Goal: Task Accomplishment & Management: Manage account settings

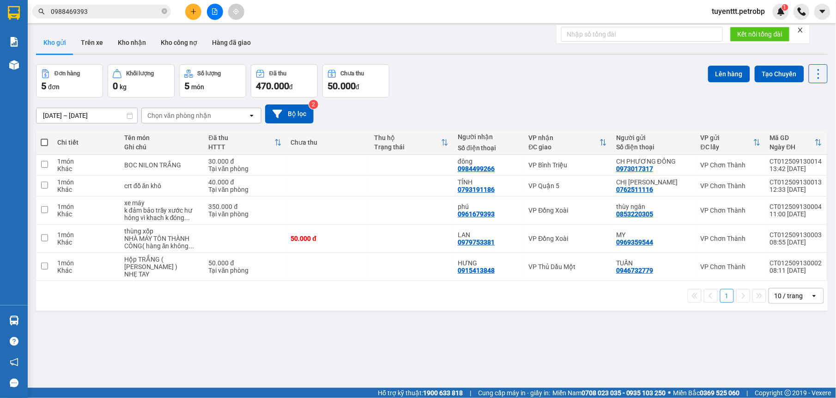
click at [130, 36] on button "Kho nhận" at bounding box center [131, 42] width 43 height 22
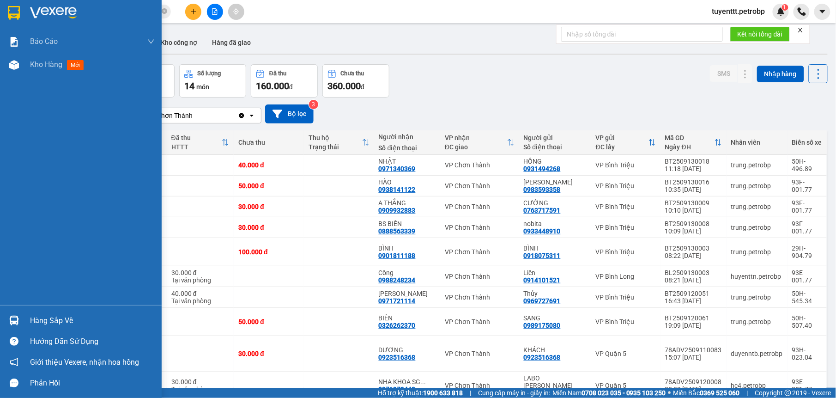
click at [15, 313] on div at bounding box center [14, 320] width 16 height 16
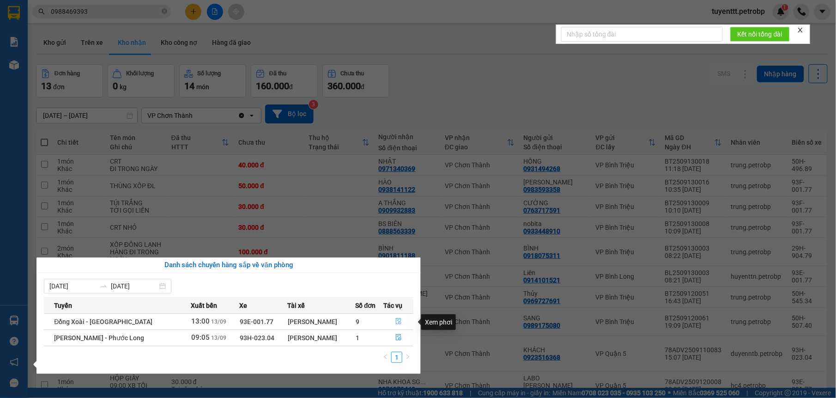
click at [389, 319] on button "button" at bounding box center [398, 321] width 29 height 15
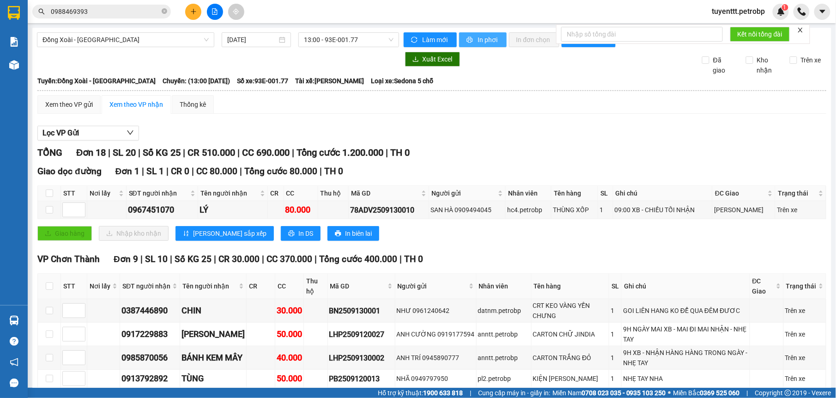
click at [467, 39] on icon "printer" at bounding box center [469, 40] width 6 height 6
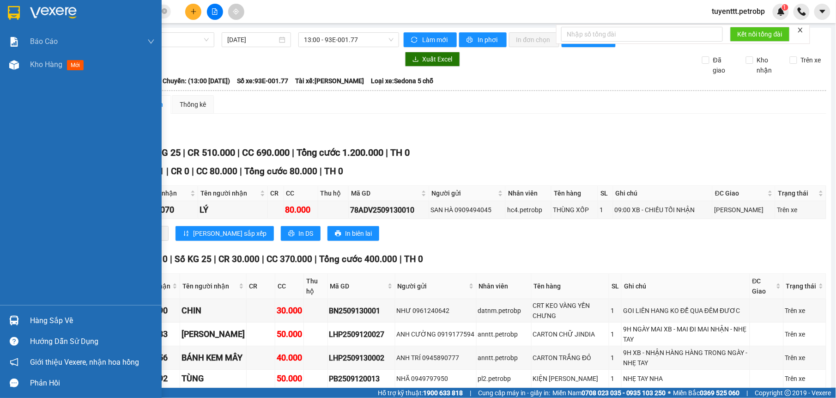
drag, startPoint x: 23, startPoint y: 314, endPoint x: 36, endPoint y: 311, distance: 13.8
click at [23, 314] on div "Hàng sắp về" at bounding box center [81, 320] width 162 height 21
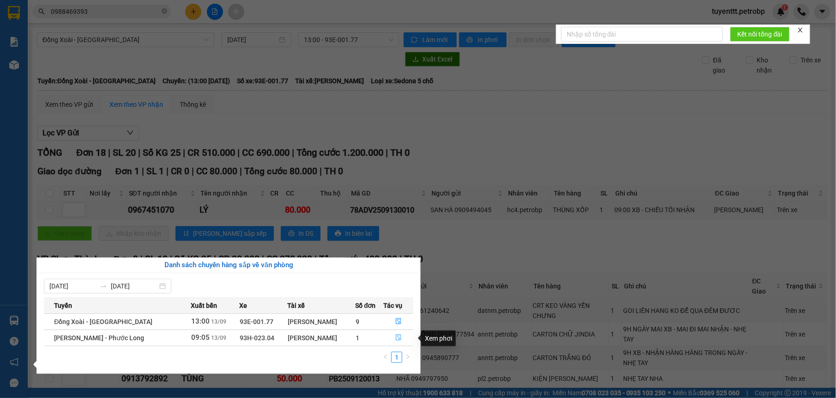
click at [398, 337] on icon "file-done" at bounding box center [398, 337] width 6 height 6
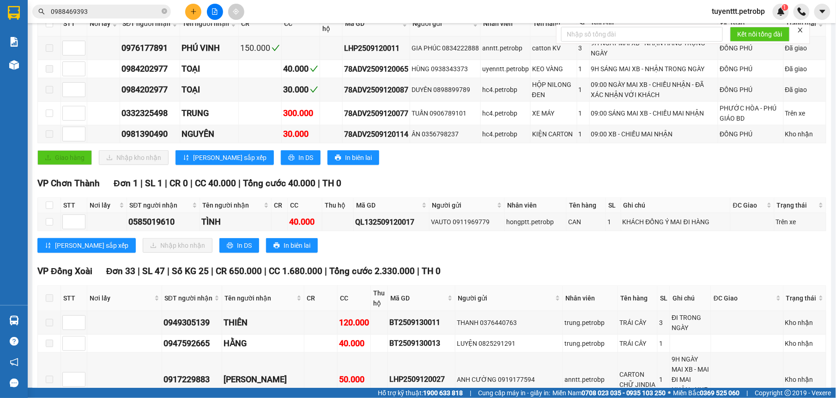
scroll to position [116, 0]
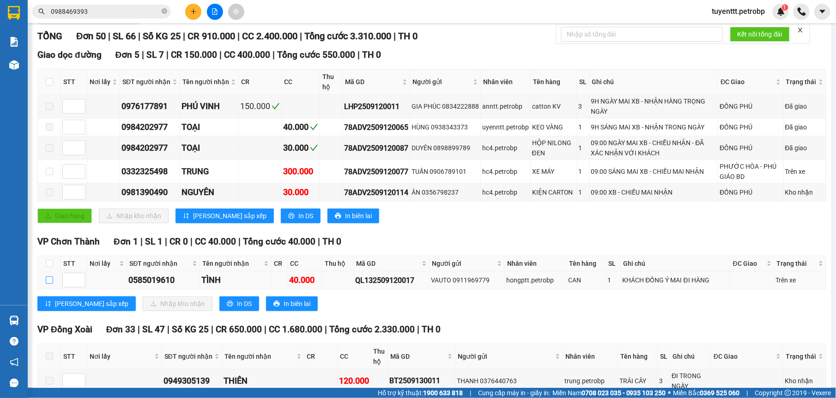
click at [52, 283] on input "checkbox" at bounding box center [49, 279] width 7 height 7
checkbox input "true"
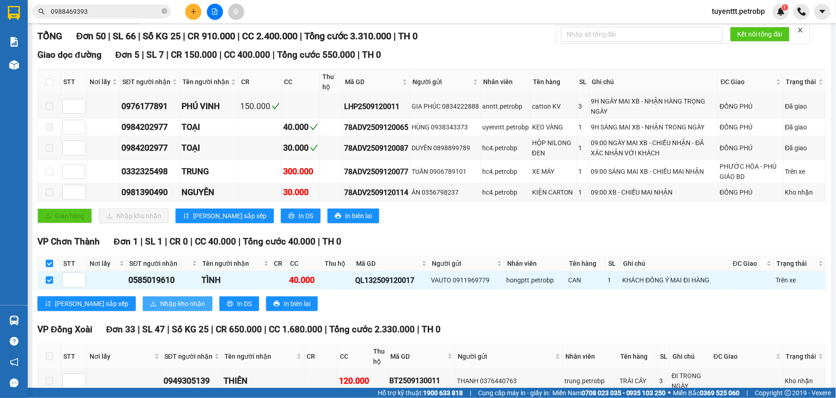
click at [160, 307] on span "Nhập kho nhận" at bounding box center [182, 303] width 45 height 10
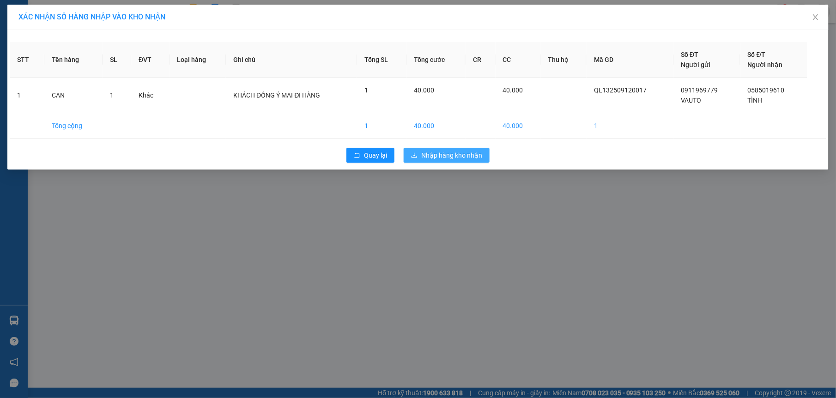
click at [450, 155] on span "Nhập hàng kho nhận" at bounding box center [451, 155] width 61 height 10
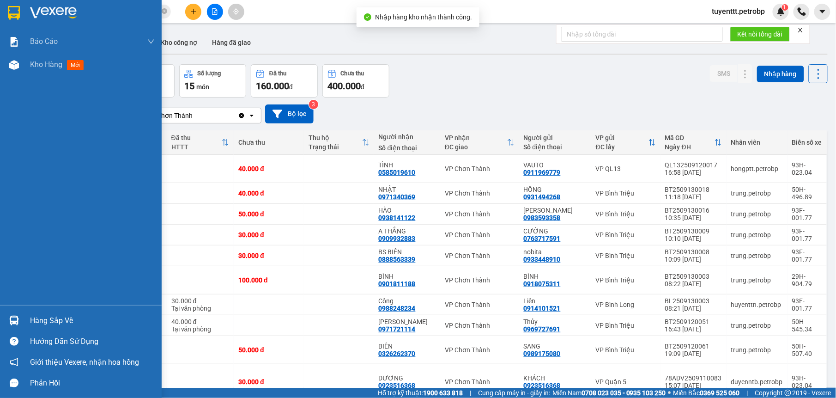
click at [18, 320] on img at bounding box center [14, 320] width 10 height 10
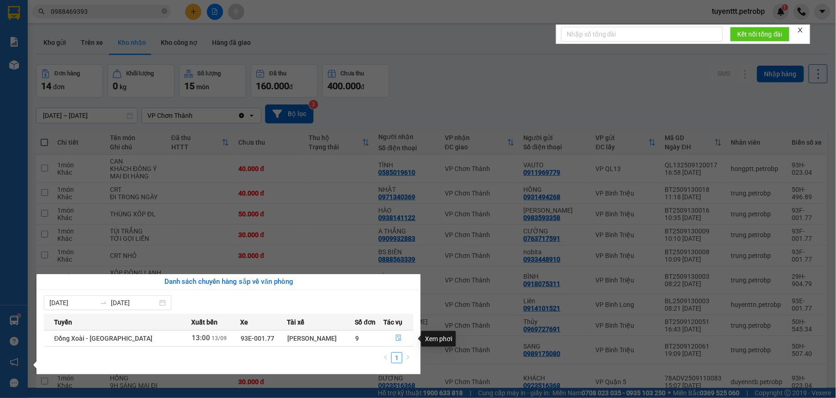
click at [395, 338] on icon "file-done" at bounding box center [398, 337] width 6 height 6
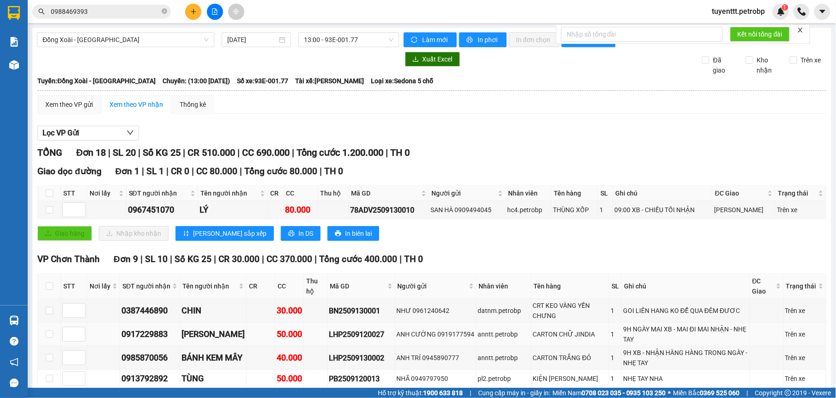
scroll to position [58, 0]
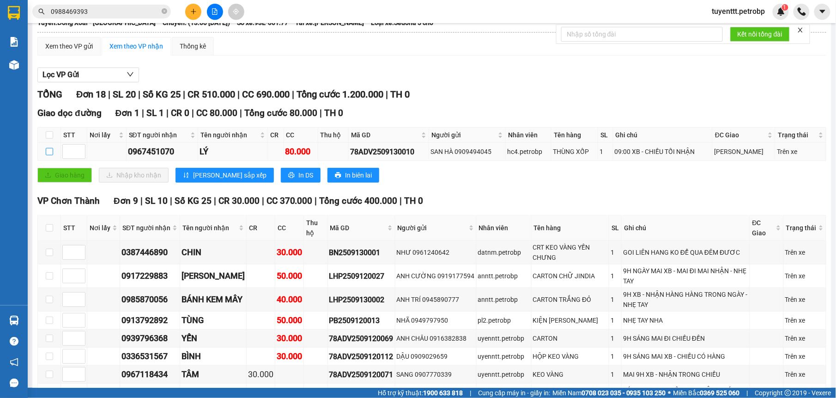
click at [50, 154] on input "checkbox" at bounding box center [49, 151] width 7 height 7
checkbox input "true"
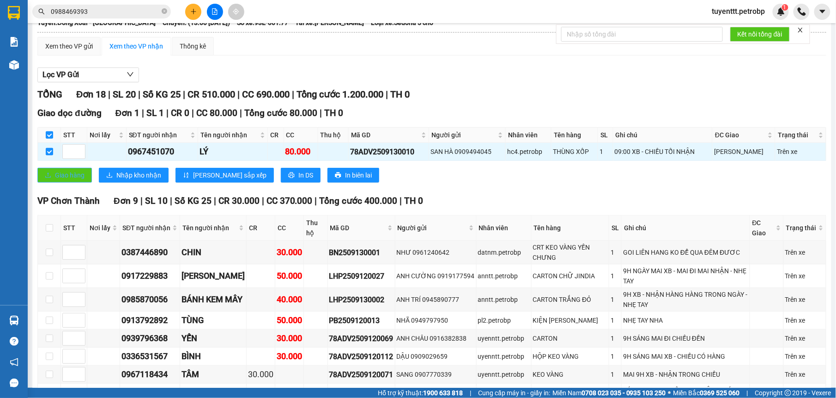
click at [71, 180] on span "Giao hàng" at bounding box center [70, 175] width 30 height 10
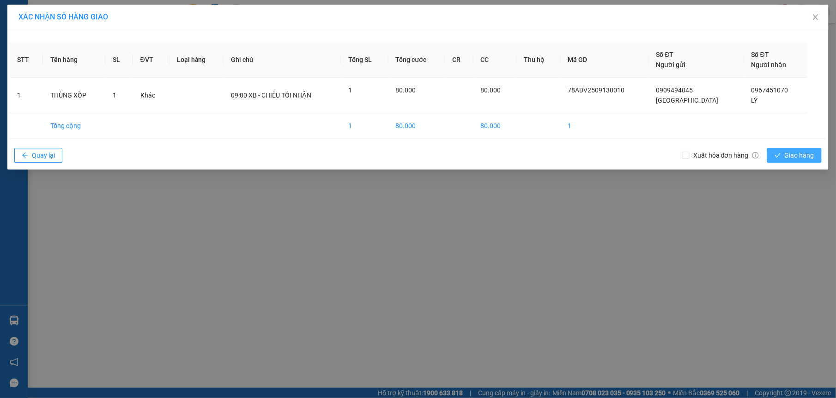
click at [790, 152] on span "Giao hàng" at bounding box center [799, 155] width 30 height 10
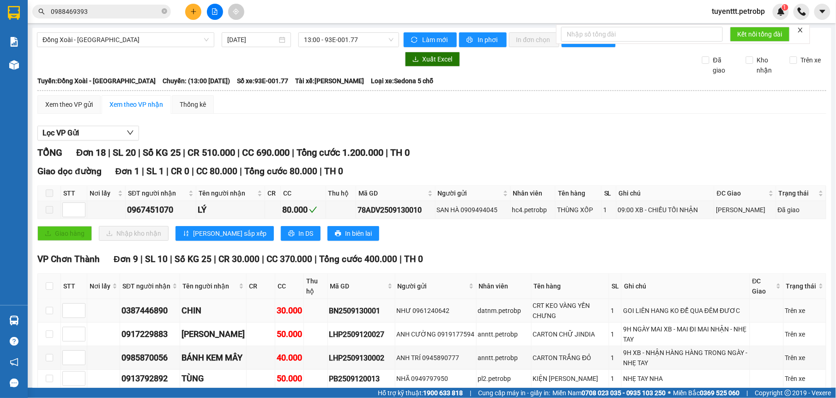
scroll to position [58, 0]
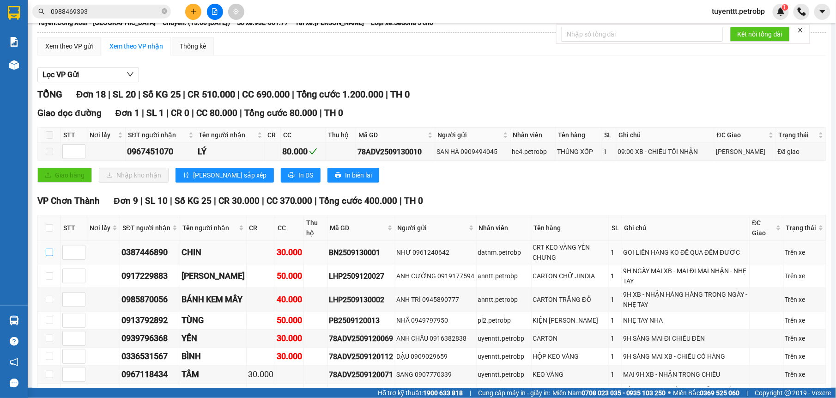
click at [52, 250] on td at bounding box center [49, 253] width 23 height 24
drag, startPoint x: 50, startPoint y: 252, endPoint x: 48, endPoint y: 263, distance: 11.6
click at [48, 253] on input "checkbox" at bounding box center [49, 251] width 7 height 7
checkbox input "true"
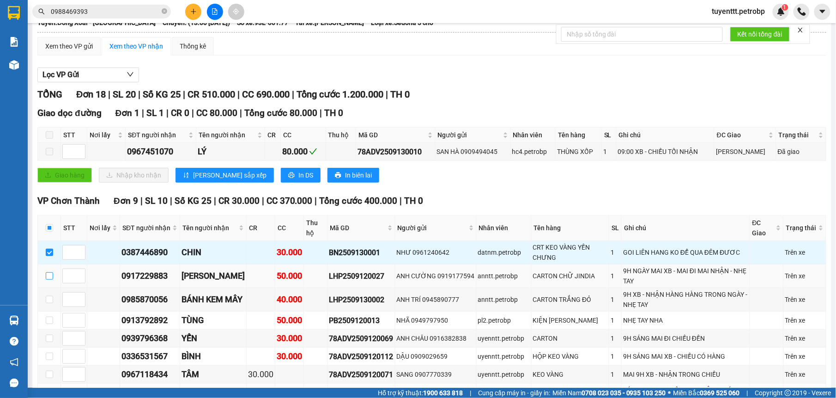
click at [47, 276] on input "checkbox" at bounding box center [49, 275] width 7 height 7
checkbox input "true"
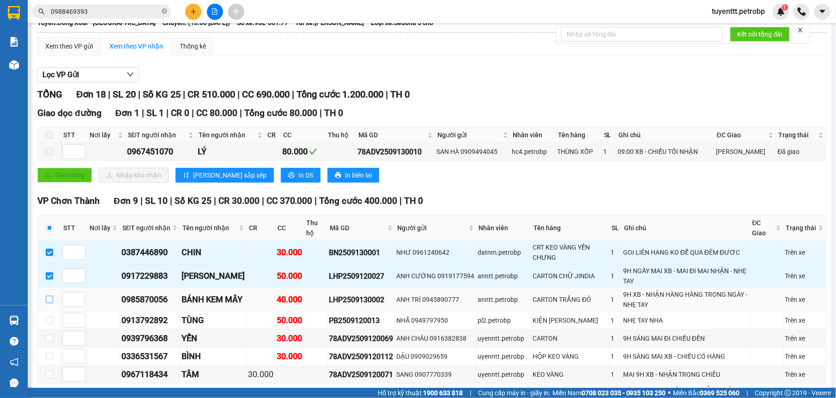
click at [48, 297] on input "checkbox" at bounding box center [49, 299] width 7 height 7
checkbox input "true"
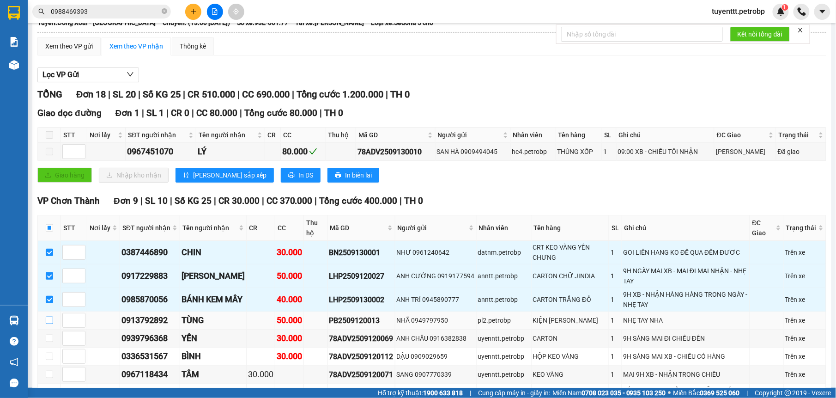
click at [46, 319] on input "checkbox" at bounding box center [49, 319] width 7 height 7
checkbox input "true"
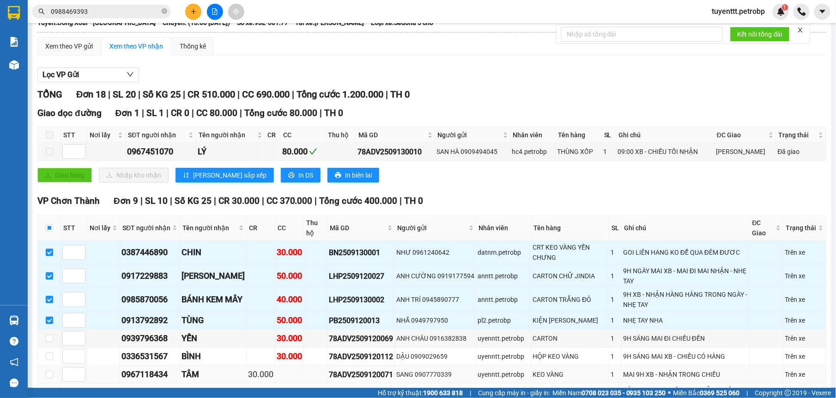
scroll to position [175, 0]
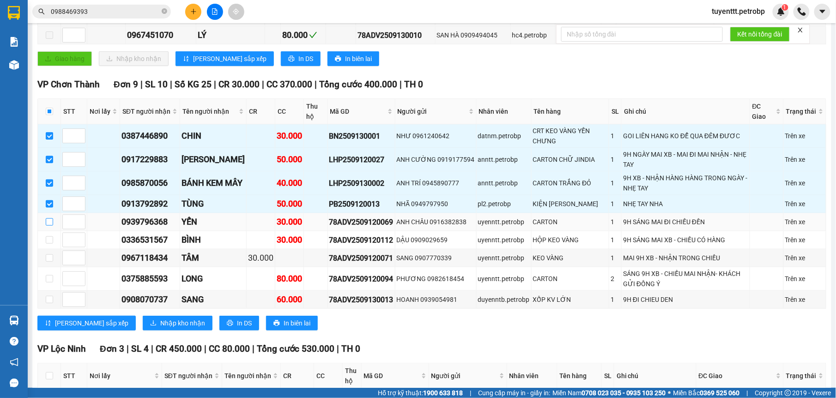
click at [50, 225] on input "checkbox" at bounding box center [49, 221] width 7 height 7
checkbox input "true"
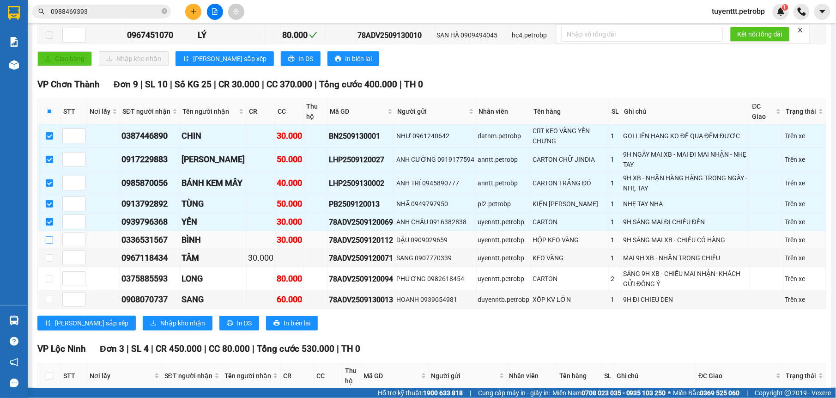
click at [52, 241] on input "checkbox" at bounding box center [49, 239] width 7 height 7
checkbox input "true"
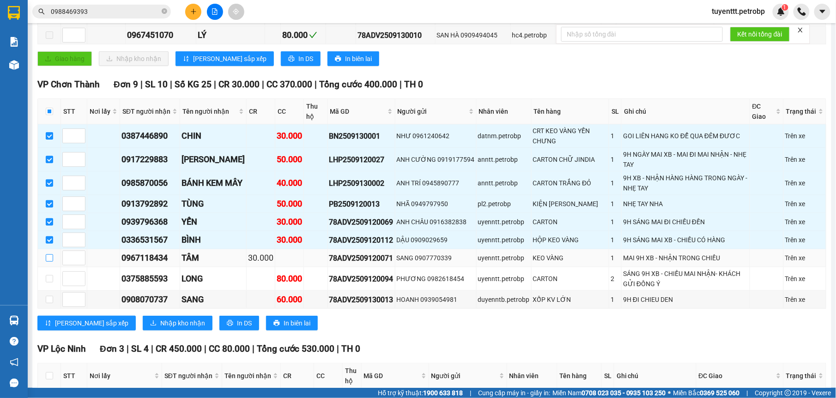
click at [48, 261] on input "checkbox" at bounding box center [49, 257] width 7 height 7
checkbox input "true"
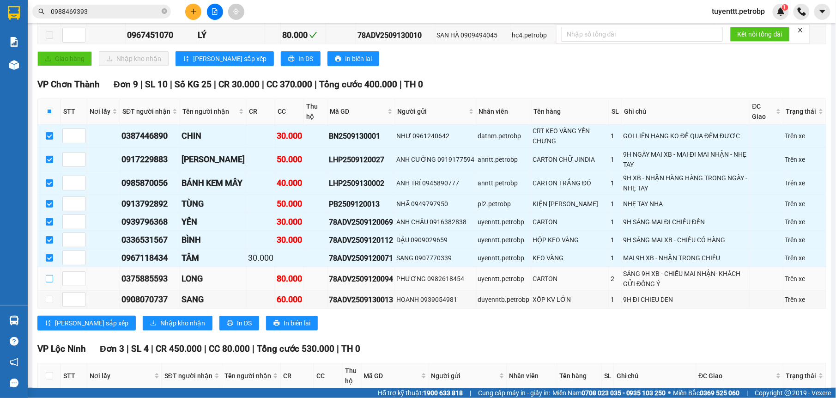
click at [51, 281] on input "checkbox" at bounding box center [49, 278] width 7 height 7
checkbox input "true"
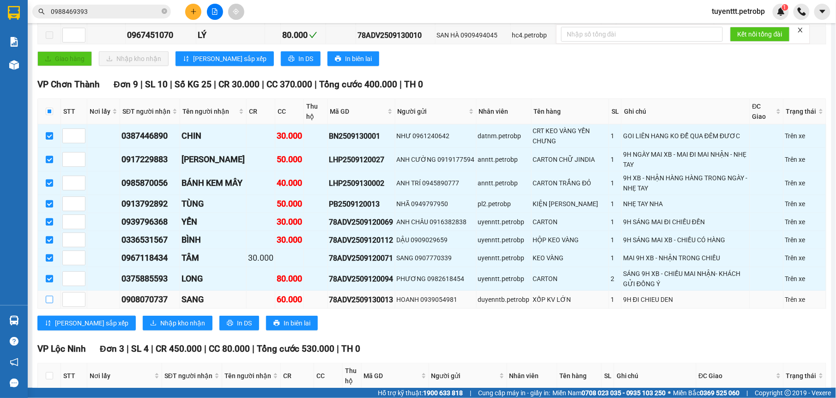
click at [51, 303] on input "checkbox" at bounding box center [49, 299] width 7 height 7
checkbox input "true"
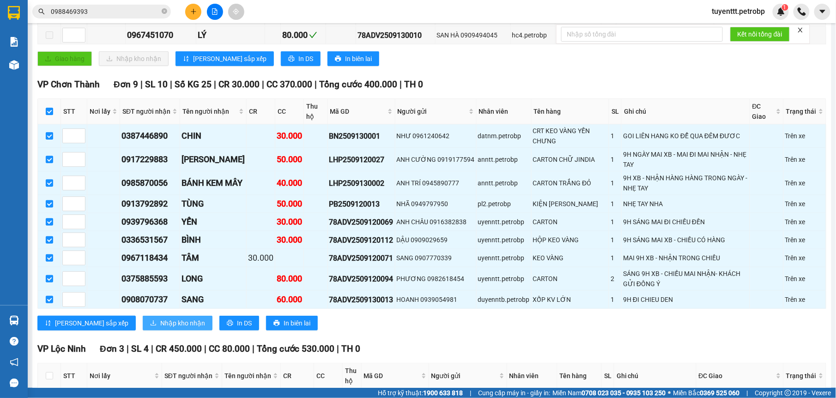
click at [160, 325] on span "Nhập kho nhận" at bounding box center [182, 323] width 45 height 10
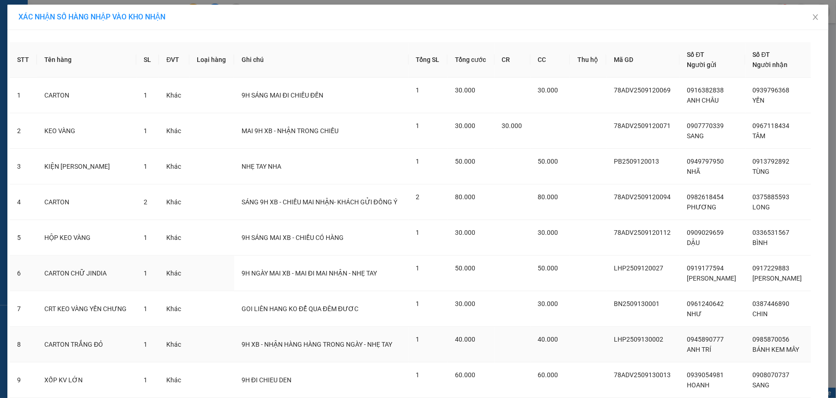
scroll to position [69, 0]
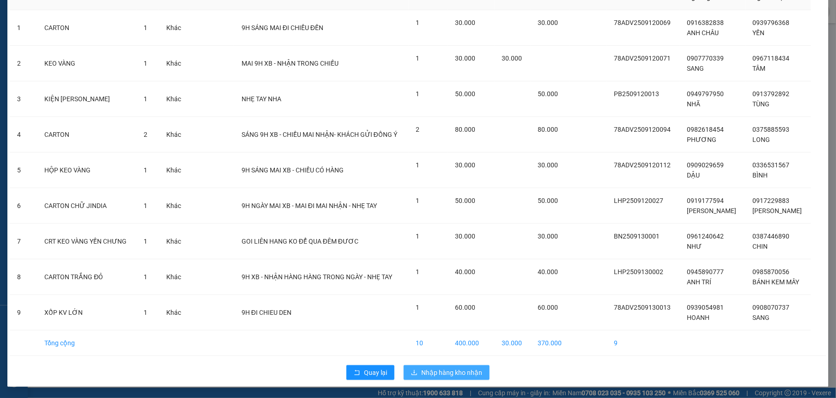
click at [424, 368] on span "Nhập hàng kho nhận" at bounding box center [451, 372] width 61 height 10
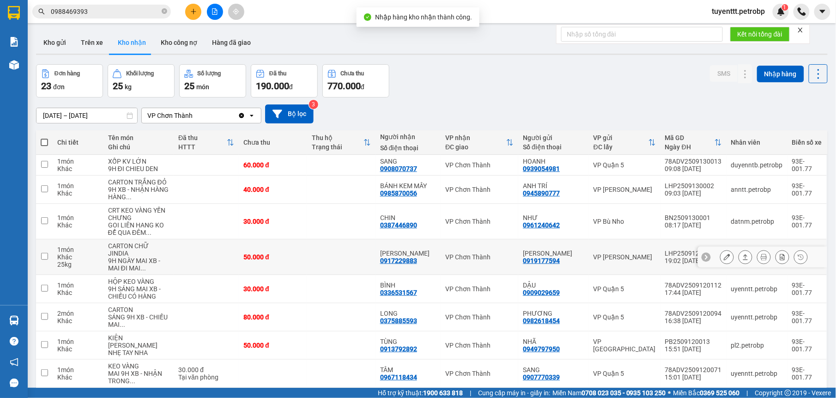
scroll to position [96, 0]
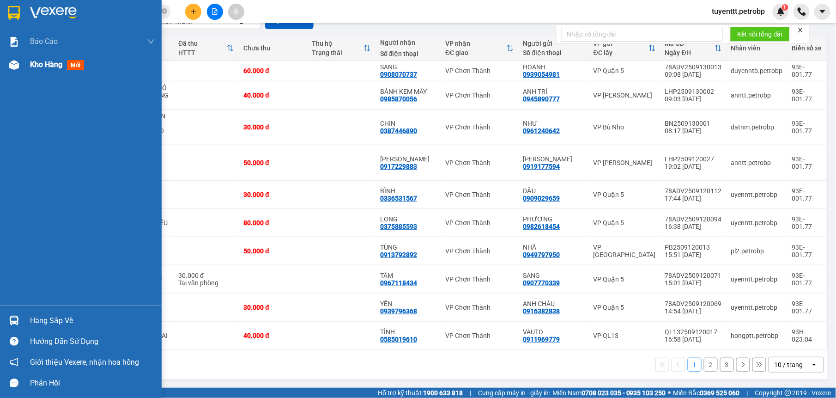
click at [17, 63] on img at bounding box center [14, 65] width 10 height 10
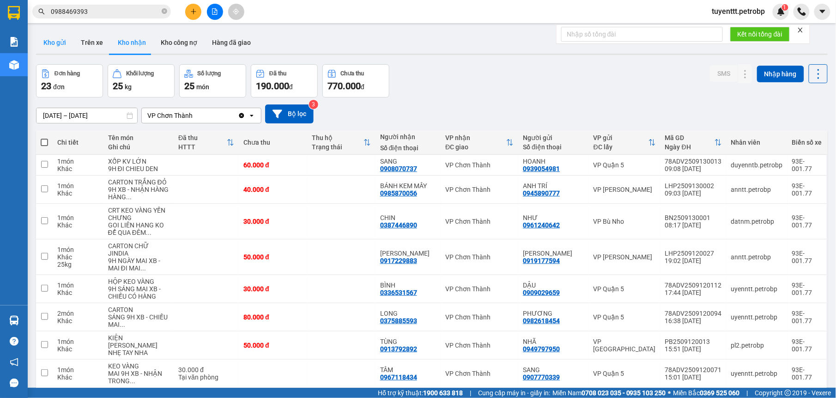
click at [61, 37] on button "Kho gửi" at bounding box center [54, 42] width 37 height 22
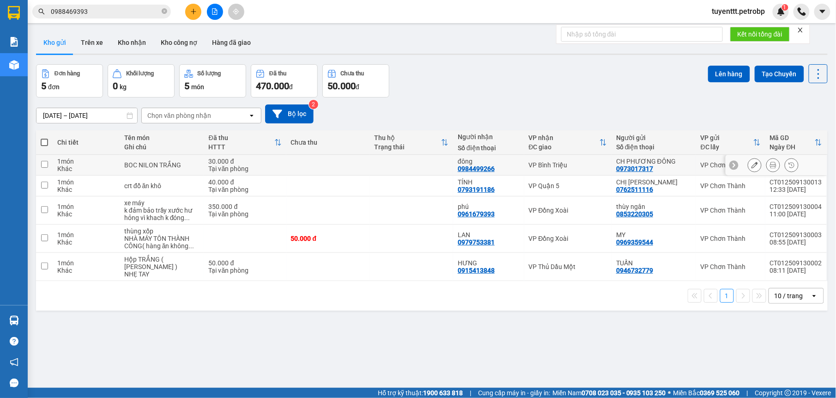
click at [390, 168] on td at bounding box center [411, 165] width 84 height 21
checkbox input "true"
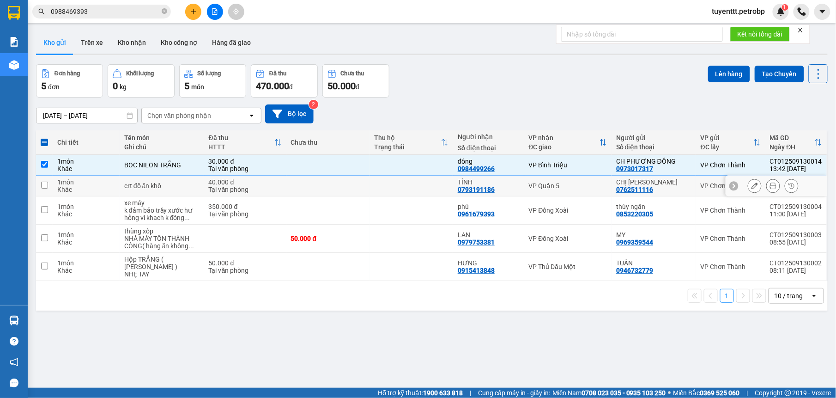
click at [371, 187] on td at bounding box center [411, 185] width 84 height 21
checkbox input "true"
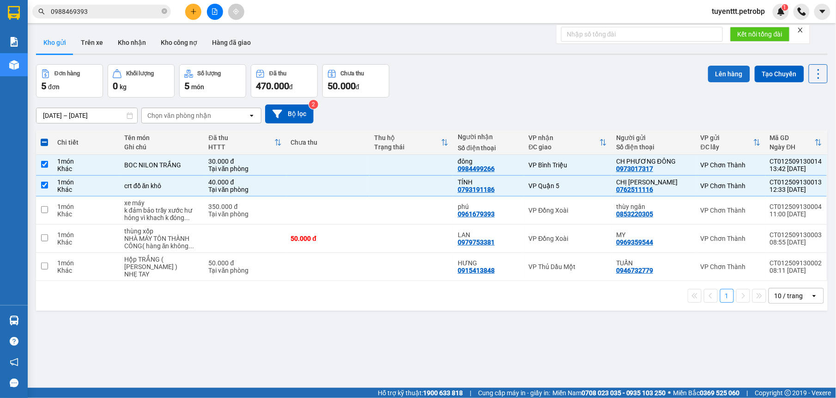
click at [712, 77] on button "Lên hàng" at bounding box center [729, 74] width 42 height 17
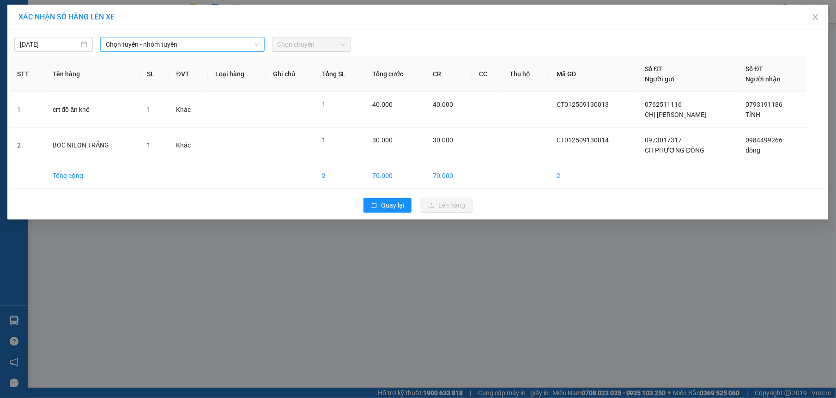
click at [128, 40] on span "Chọn tuyến - nhóm tuyến" at bounding box center [182, 44] width 153 height 14
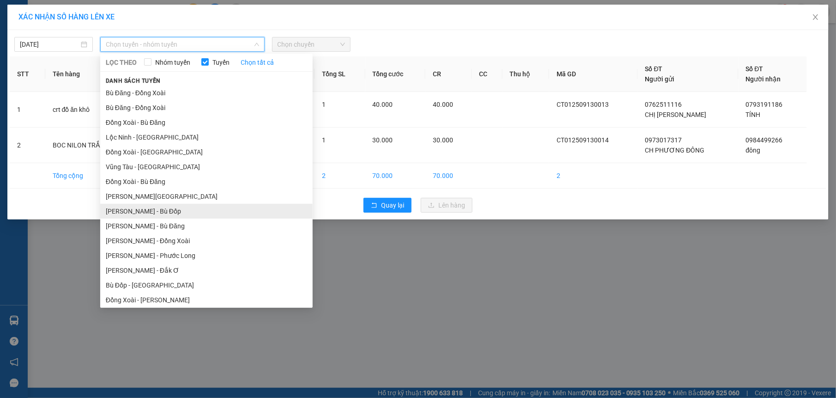
scroll to position [77, 0]
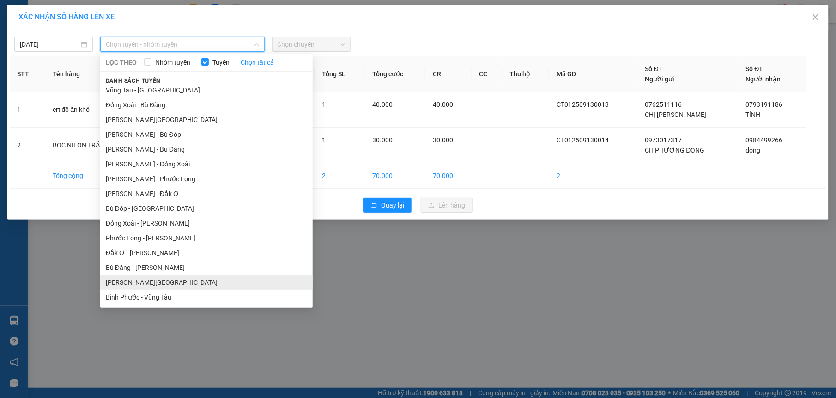
drag, startPoint x: 163, startPoint y: 281, endPoint x: 261, endPoint y: 87, distance: 216.8
click at [163, 280] on li "[PERSON_NAME][GEOGRAPHIC_DATA]" at bounding box center [206, 282] width 212 height 15
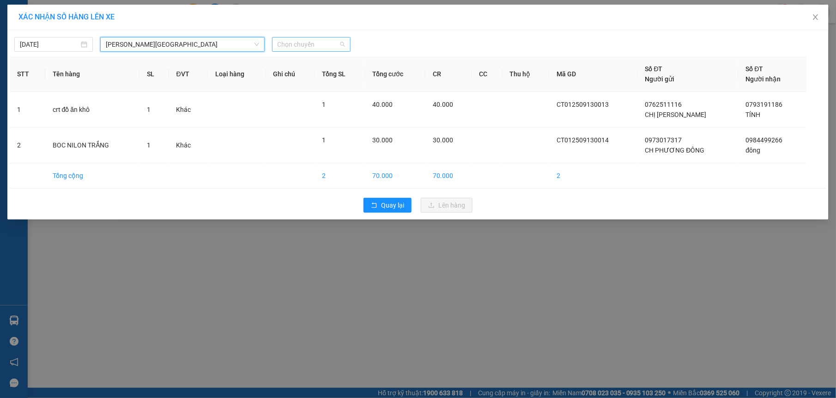
click at [300, 41] on span "Chọn chuyến" at bounding box center [310, 44] width 67 height 14
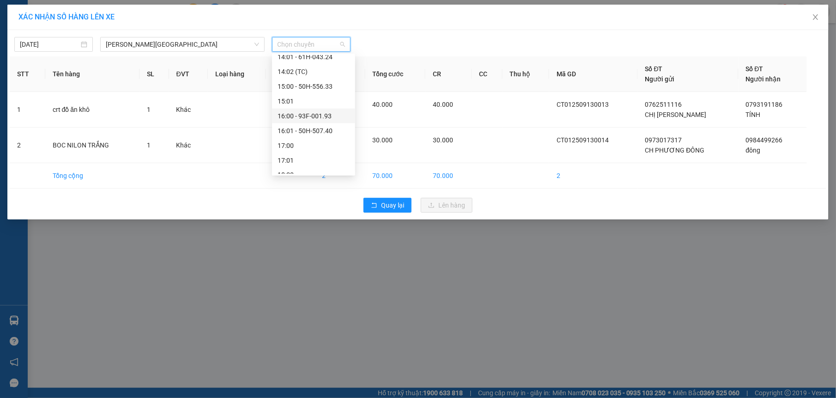
scroll to position [490, 0]
click at [324, 76] on div "14:01 - 61H-043.24" at bounding box center [313, 75] width 72 height 10
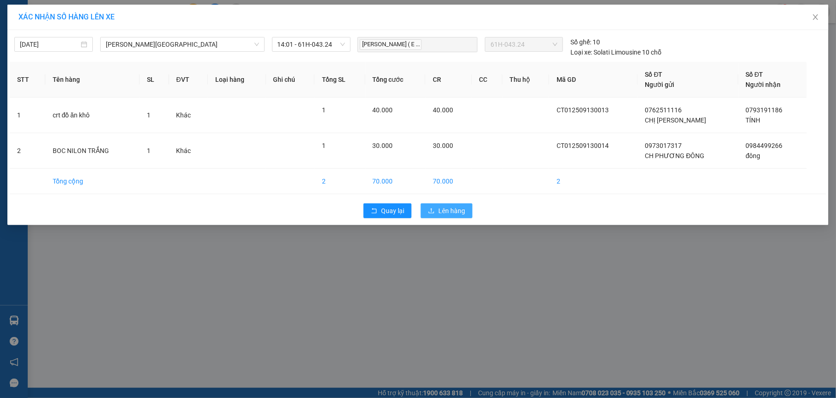
click at [446, 204] on button "Lên hàng" at bounding box center [447, 210] width 52 height 15
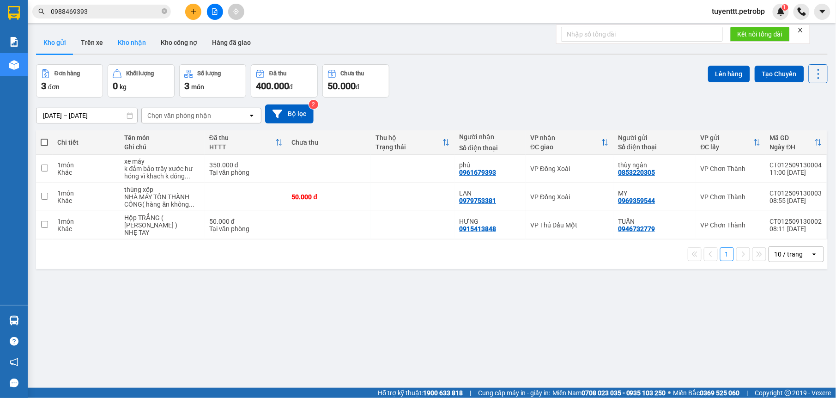
click at [130, 40] on button "Kho nhận" at bounding box center [131, 42] width 43 height 22
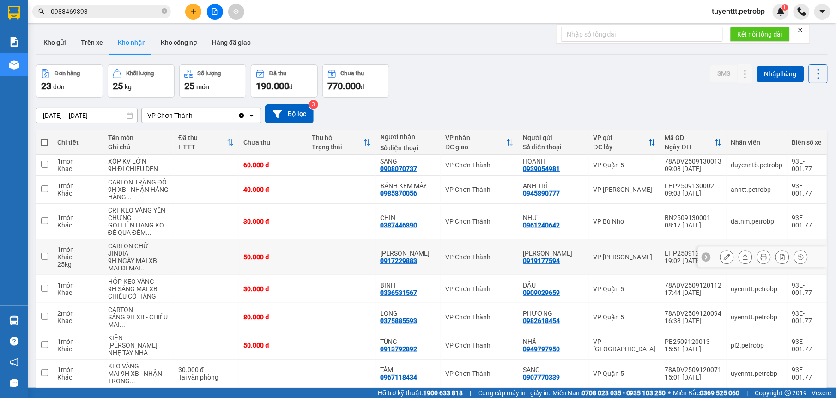
scroll to position [58, 0]
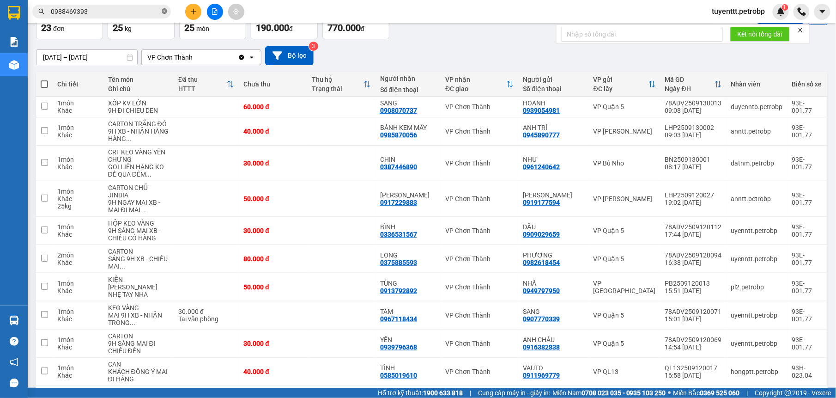
click at [166, 12] on icon "close-circle" at bounding box center [165, 11] width 6 height 6
click at [135, 8] on input "text" at bounding box center [105, 11] width 109 height 10
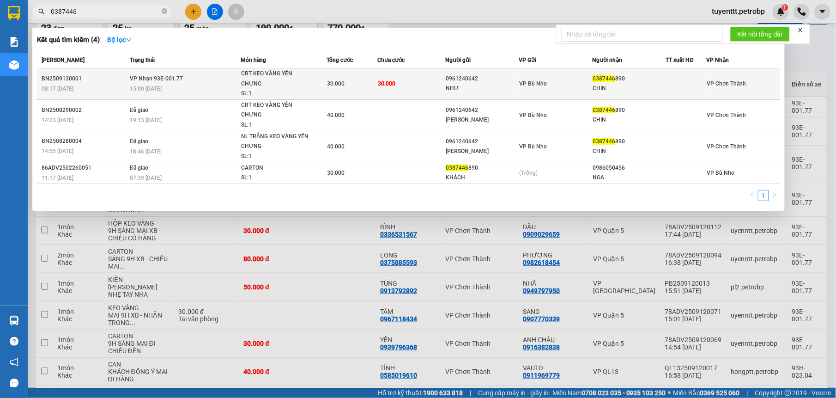
type input "0387446"
click at [432, 85] on td "30.000" at bounding box center [411, 83] width 68 height 31
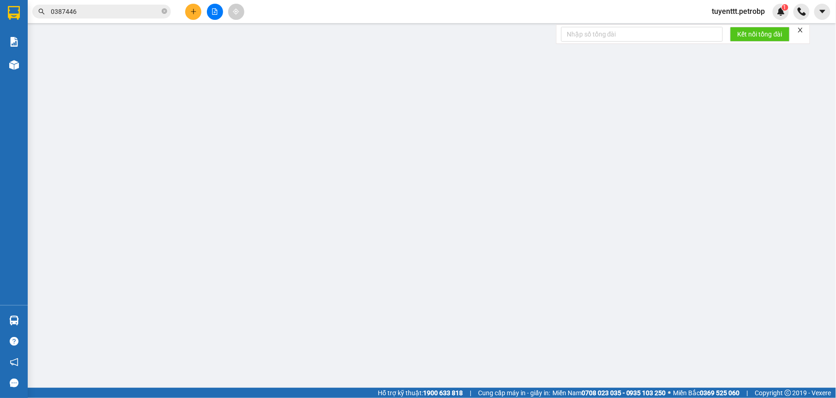
type input "0961240642"
type input "NHƯ"
type input "0387446890"
type input "CHIN"
type input "30.000"
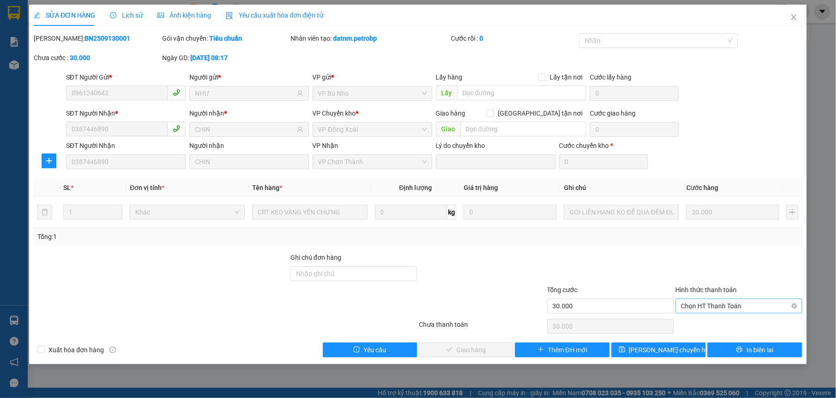
click at [741, 302] on span "Chọn HT Thanh Toán" at bounding box center [738, 306] width 115 height 14
click at [719, 324] on div "Tại văn phòng" at bounding box center [738, 325] width 115 height 10
type input "0"
click at [679, 307] on div "Tại văn phòng" at bounding box center [738, 305] width 127 height 15
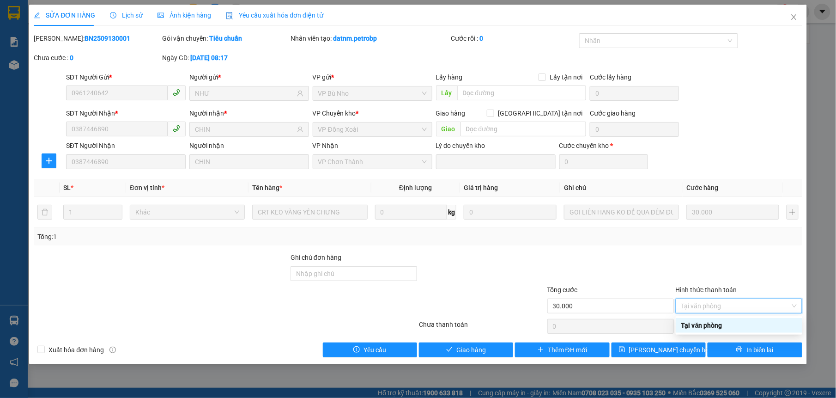
click at [691, 321] on div "Tại văn phòng" at bounding box center [738, 325] width 115 height 10
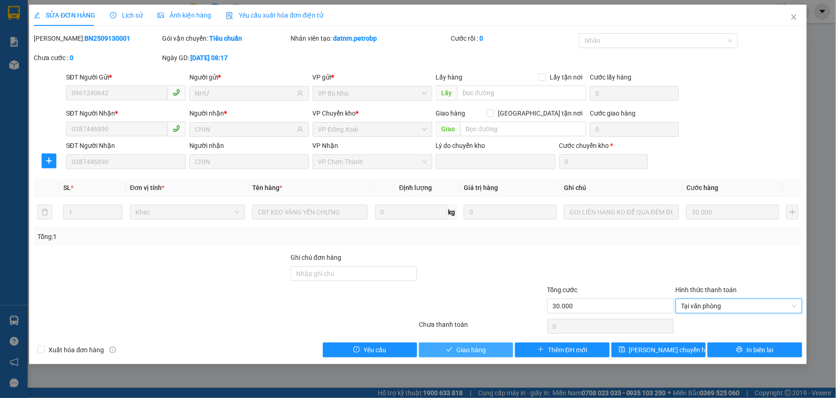
click at [502, 350] on button "Giao hàng" at bounding box center [466, 349] width 94 height 15
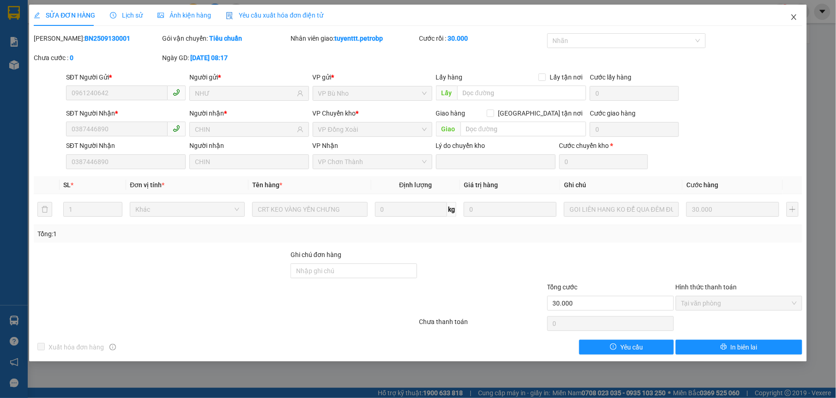
click at [793, 12] on span "Close" at bounding box center [794, 18] width 26 height 26
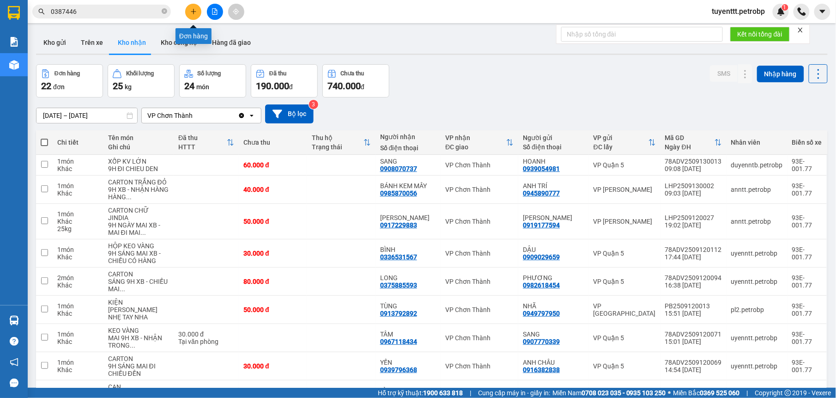
click at [190, 17] on button at bounding box center [193, 12] width 16 height 16
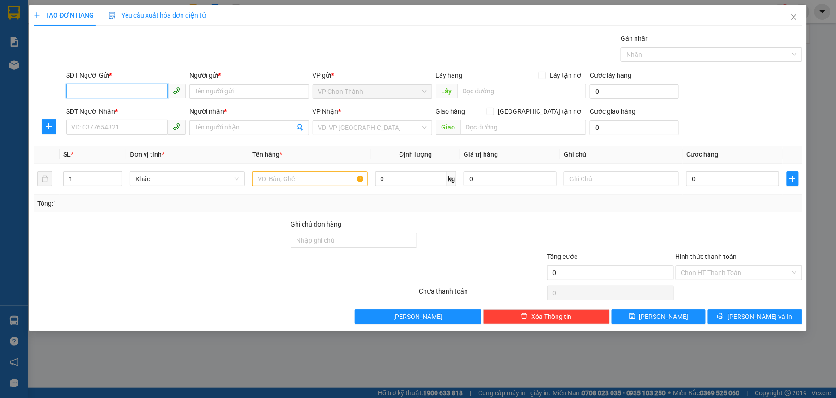
click at [137, 86] on input "SĐT Người Gửi *" at bounding box center [117, 91] width 102 height 15
click at [130, 106] on div "0908908435 - [PERSON_NAME]" at bounding box center [126, 110] width 109 height 10
type input "0908908435"
type input "[PERSON_NAME]"
type input "0347149747"
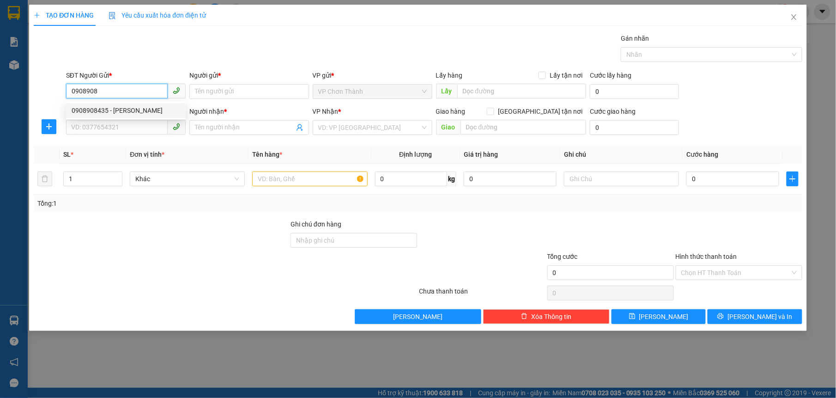
type input "anh lạc"
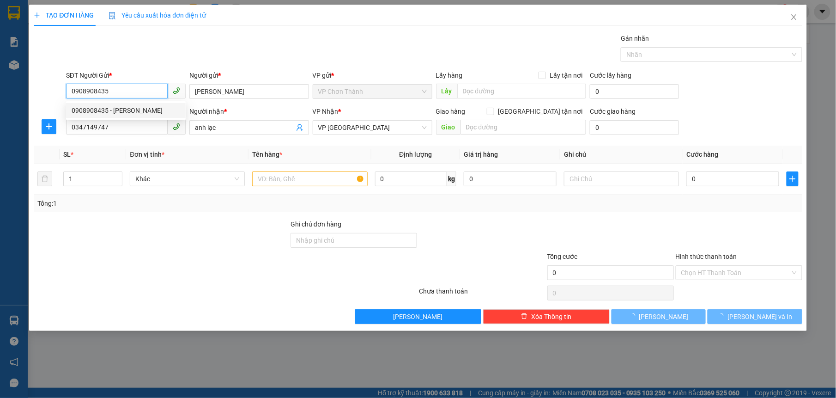
type input "120.000"
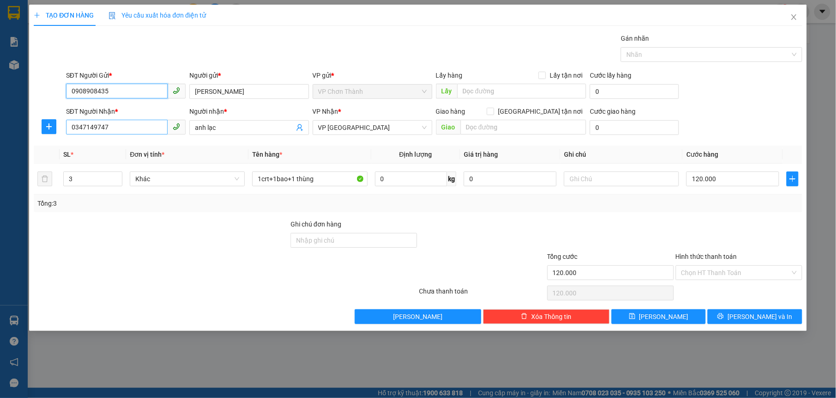
type input "0908908435"
click at [129, 132] on input "0347149747" at bounding box center [117, 127] width 102 height 15
type input "0"
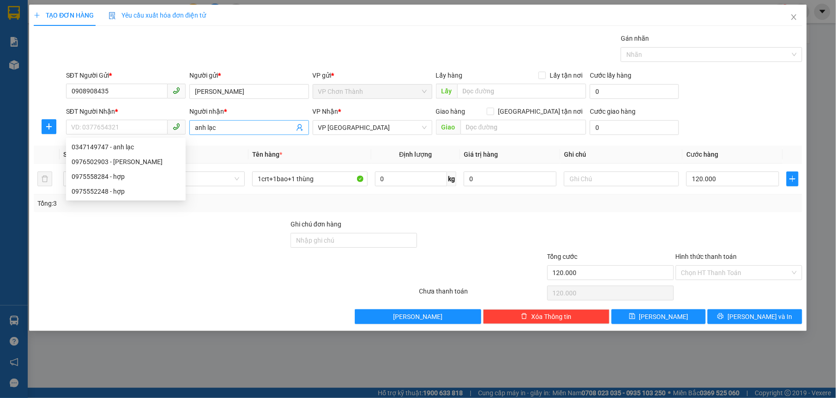
click at [230, 131] on input "anh lạc" at bounding box center [244, 127] width 99 height 10
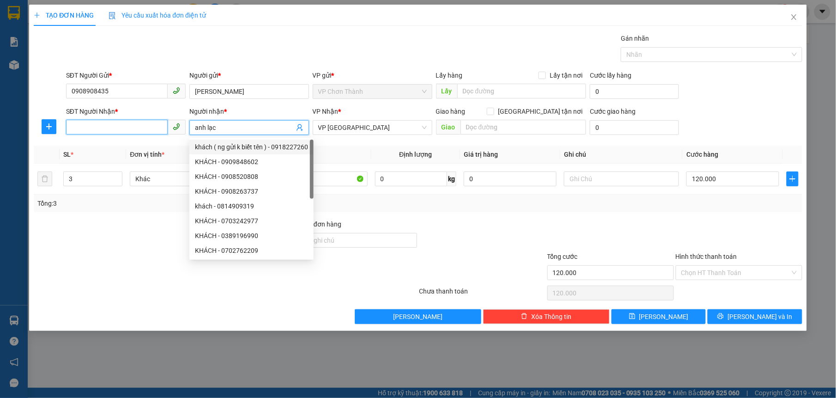
click at [156, 131] on input "SĐT Người Nhận *" at bounding box center [117, 127] width 102 height 15
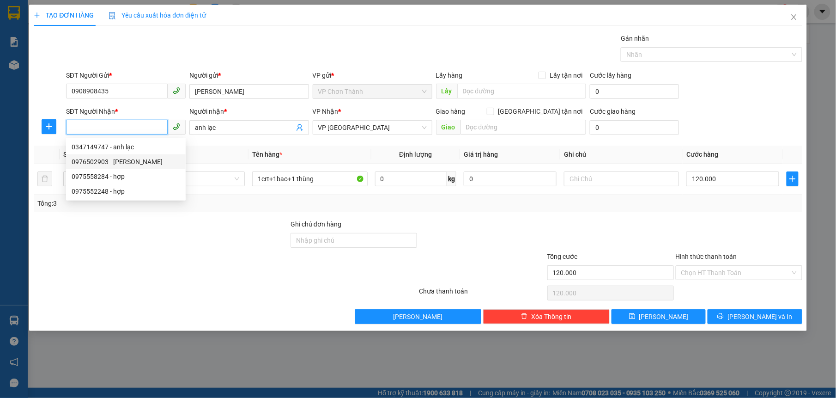
drag, startPoint x: 127, startPoint y: 159, endPoint x: 133, endPoint y: 157, distance: 6.0
click at [127, 159] on div "0976502903 - [PERSON_NAME]" at bounding box center [126, 162] width 109 height 10
type input "0976502903"
type input "HỒNG"
type input "CỬA HÀNG THANH HỒNG - ĐỐI DIỆN TRẠM XẠC VINFAT"
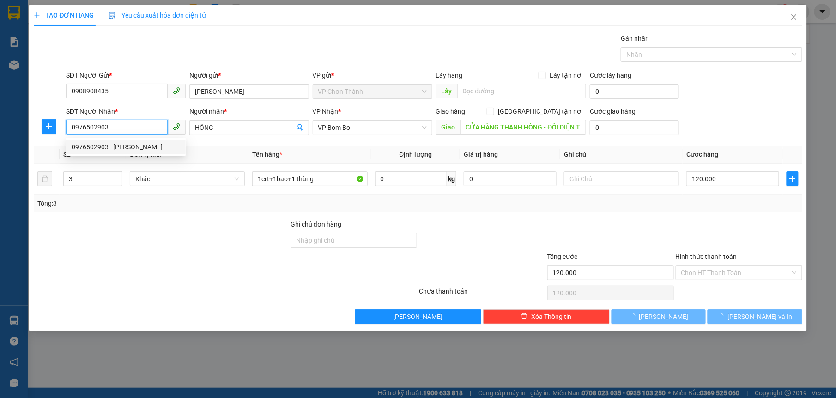
type input "160.000"
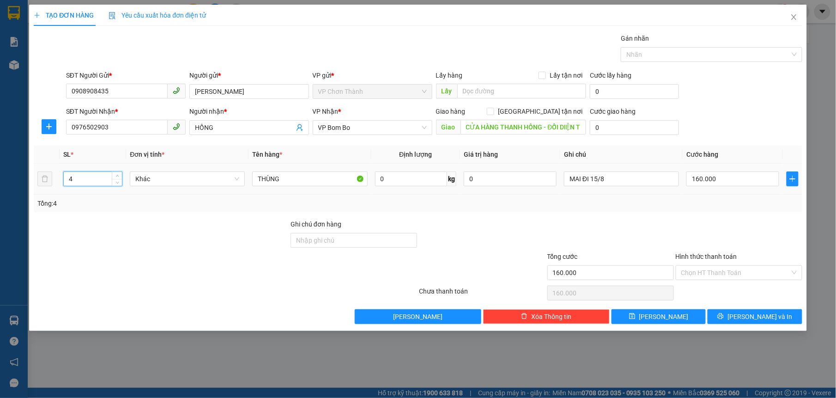
click at [84, 178] on input "4" at bounding box center [93, 179] width 59 height 14
type input "1"
click at [189, 211] on div "Tổng: 1" at bounding box center [418, 203] width 768 height 18
type input "0"
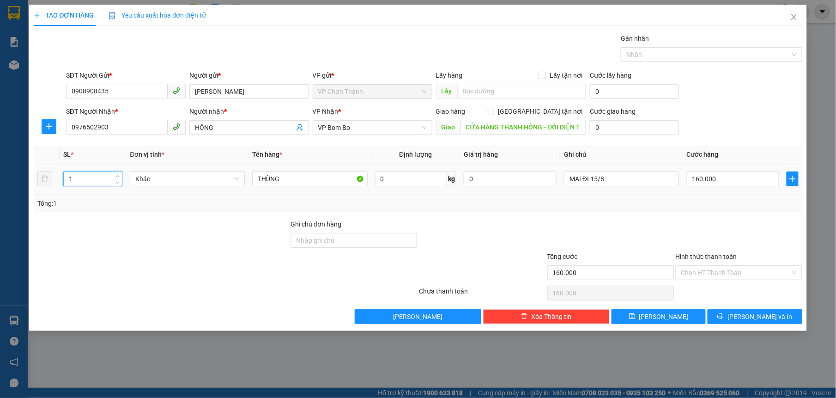
type input "0"
click at [311, 185] on input "THÙNG" at bounding box center [309, 178] width 115 height 15
type input "THÙNG CRT"
click at [458, 212] on div "Tổng: 1" at bounding box center [418, 203] width 768 height 18
click at [636, 180] on input "MAI ĐI 15/8" at bounding box center [621, 178] width 115 height 15
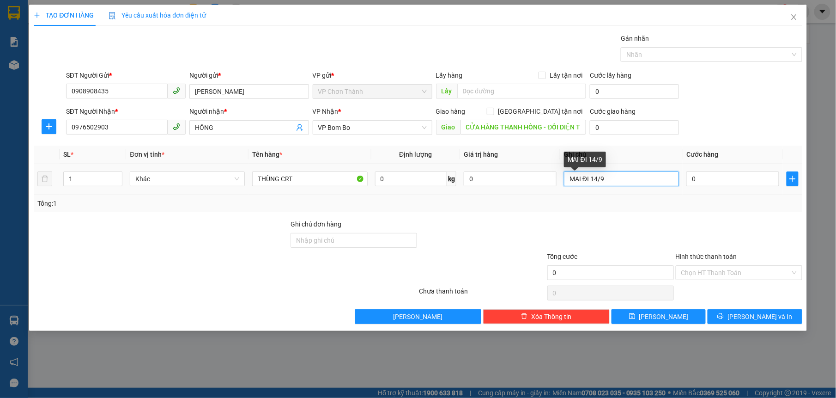
type input "MAI ĐI 14/9"
click at [674, 211] on div "Tổng: 1" at bounding box center [418, 203] width 768 height 18
click at [730, 174] on input "0" at bounding box center [732, 178] width 93 height 15
type input "0"
type input "5"
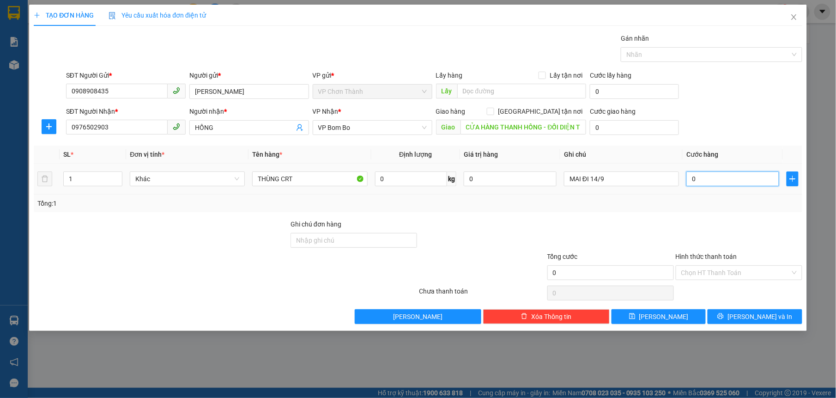
type input "5"
type input "05"
type input "50"
type input "050"
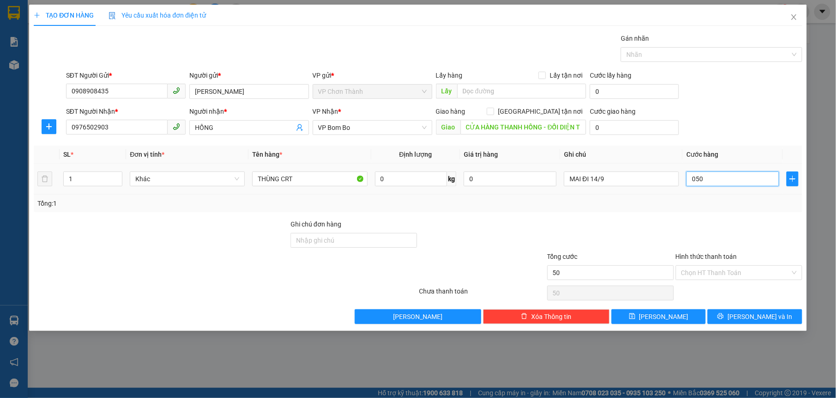
type input "500"
type input "0.500"
type input "5.000"
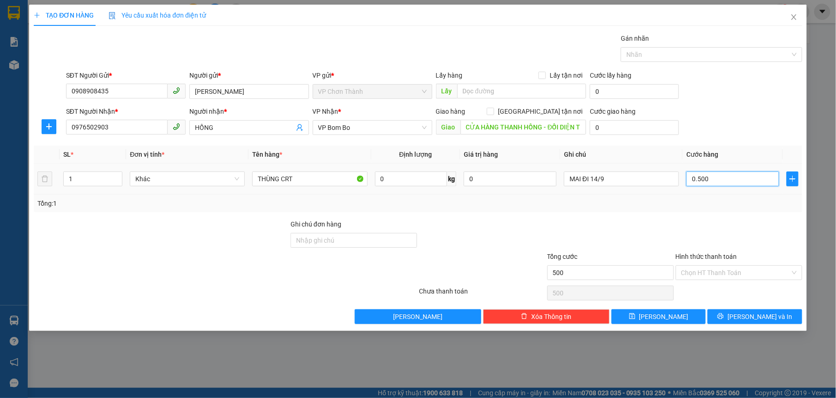
type input "05.000"
type input "50.000"
click at [706, 217] on div "Transit Pickup Surcharge Ids Transit Deliver Surcharge Ids Transit Deliver Surc…" at bounding box center [418, 178] width 768 height 290
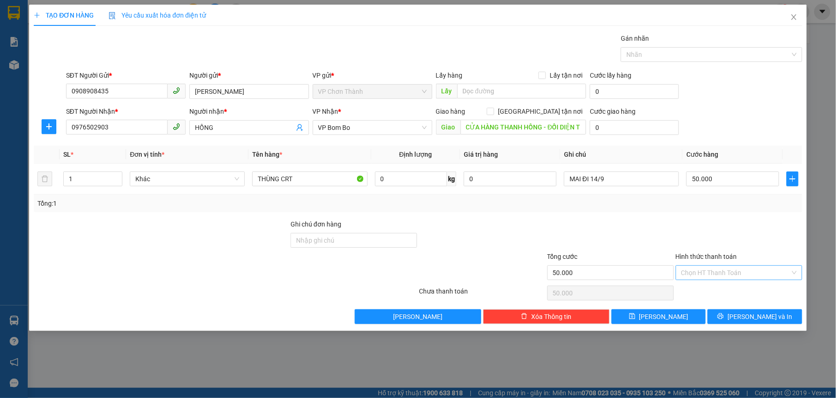
click at [737, 269] on input "Hình thức thanh toán" at bounding box center [735, 272] width 109 height 14
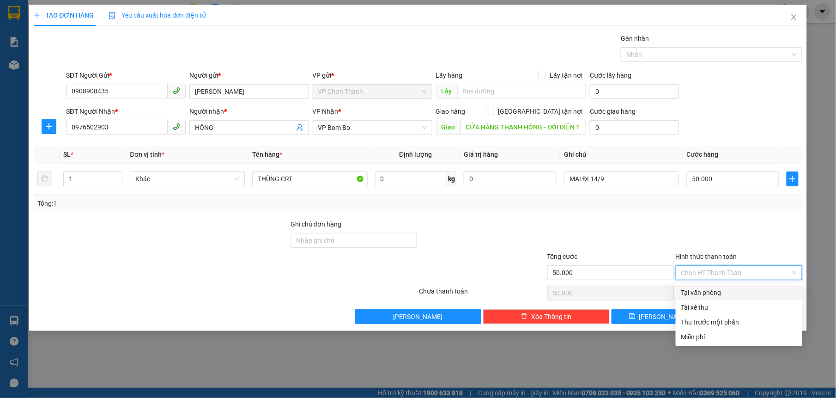
click at [693, 287] on div "Tại văn phòng" at bounding box center [738, 292] width 115 height 10
type input "0"
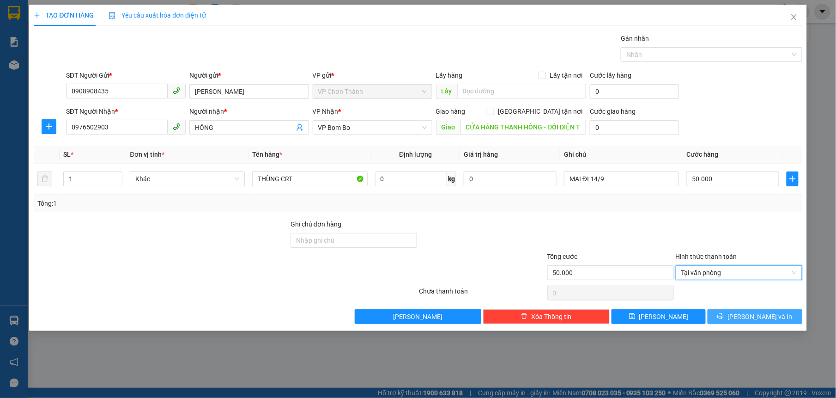
click at [760, 320] on span "[PERSON_NAME] và In" at bounding box center [759, 316] width 65 height 10
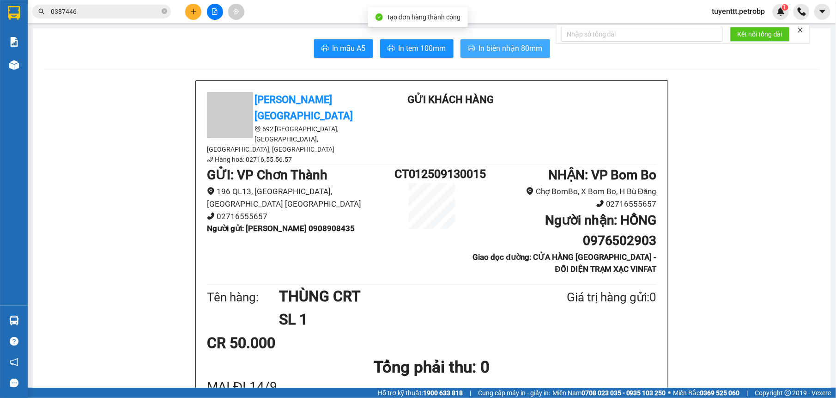
click at [495, 47] on span "In biên nhận 80mm" at bounding box center [511, 48] width 64 height 12
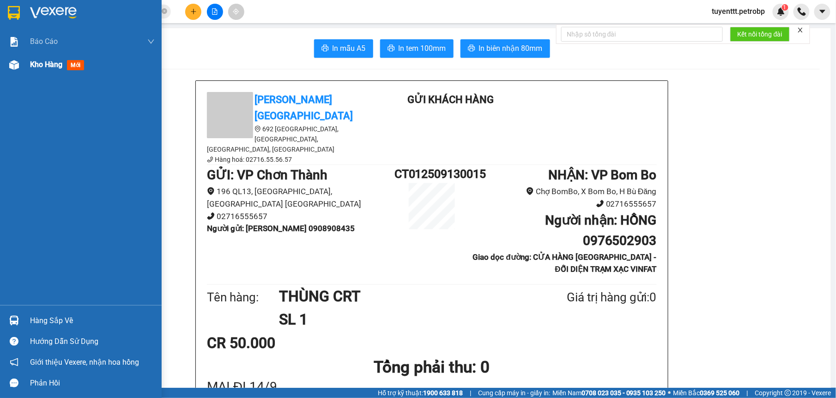
click at [6, 65] on div at bounding box center [14, 65] width 16 height 16
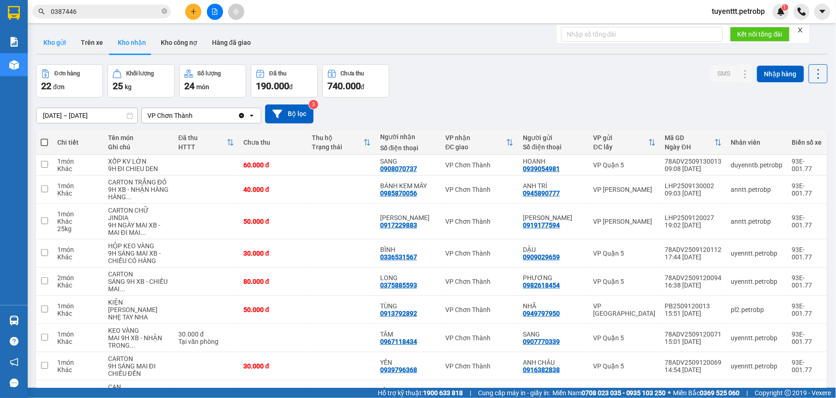
click at [48, 36] on button "Kho gửi" at bounding box center [54, 42] width 37 height 22
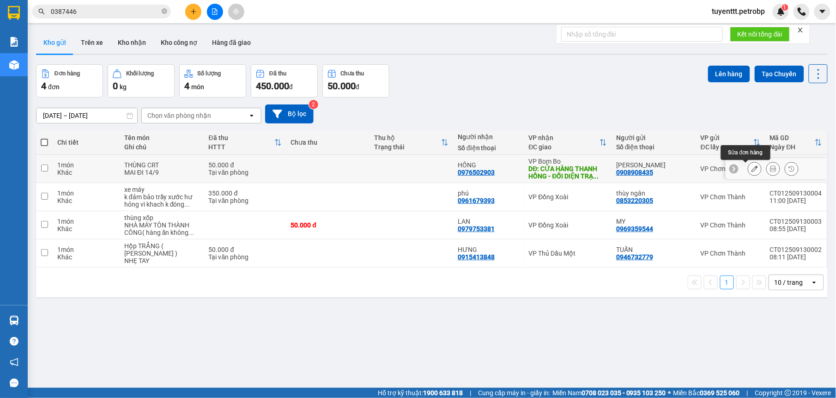
click at [751, 168] on icon at bounding box center [754, 168] width 6 height 6
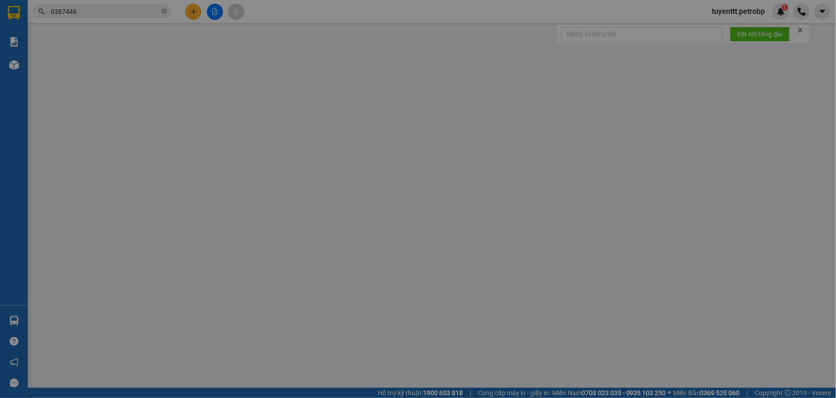
type input "0908908435"
type input "0976502903"
type input "CỬA HÀNG THANH HỒNG - ĐỐI DIỆN TRẠM XẠC VINFAT"
type input "50.000"
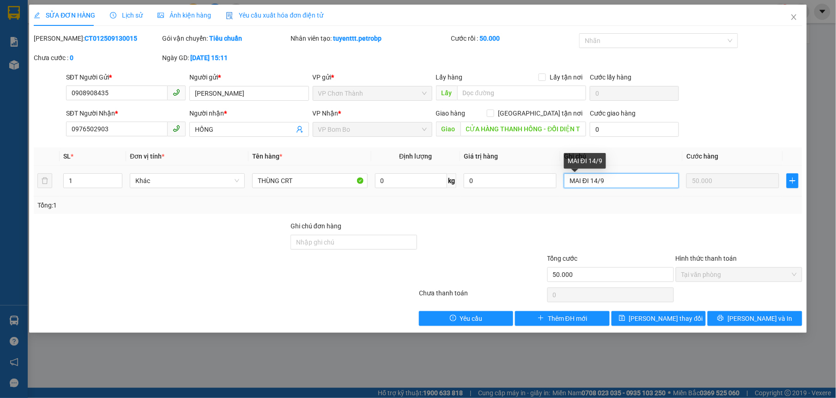
click at [634, 180] on input "MAI ĐI 14/9" at bounding box center [621, 180] width 115 height 15
type input "MAI ĐI 14/9 K ĐẢM BẢO BÊN TRONG"
click at [641, 211] on div "Tổng: 1" at bounding box center [418, 205] width 768 height 18
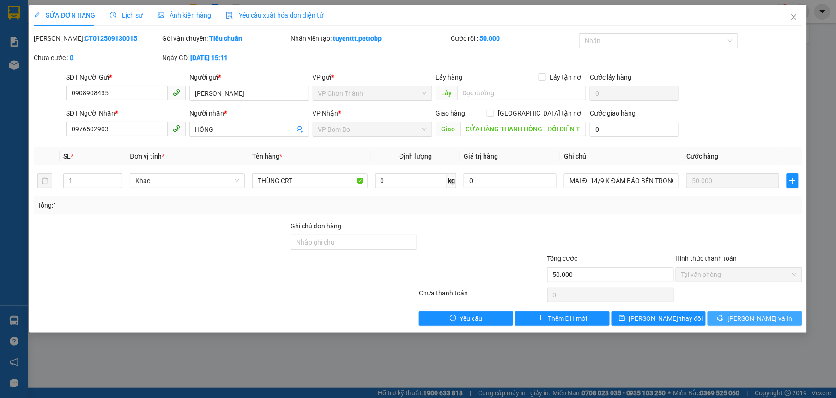
click at [733, 321] on button "[PERSON_NAME] và In" at bounding box center [754, 318] width 94 height 15
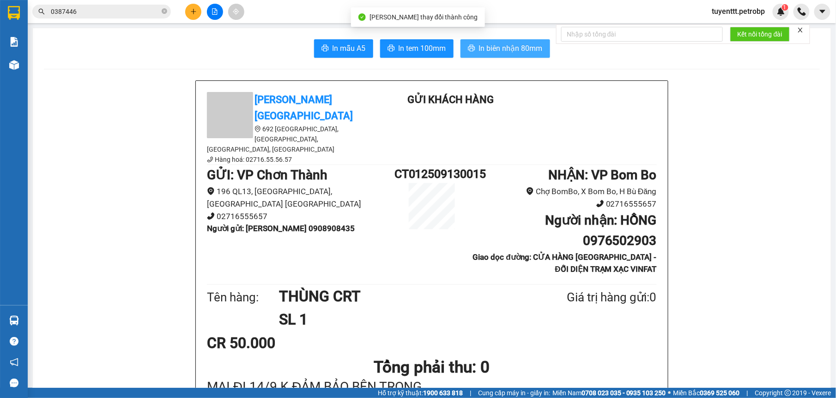
click at [482, 43] on span "In biên nhận 80mm" at bounding box center [511, 48] width 64 height 12
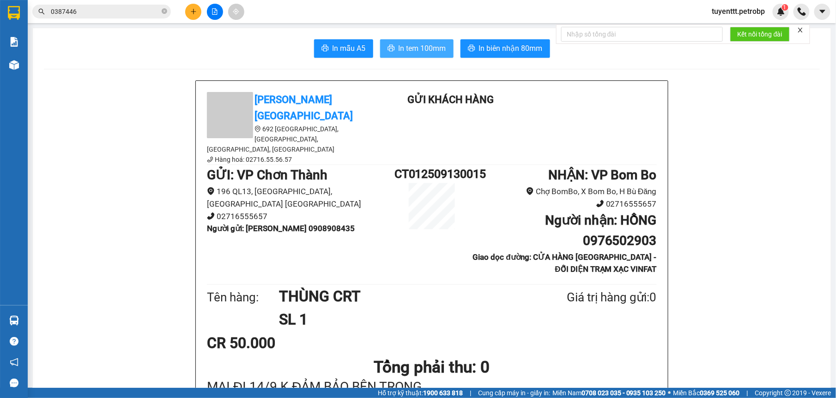
click at [428, 50] on span "In tem 100mm" at bounding box center [422, 48] width 48 height 12
click at [196, 18] on button at bounding box center [193, 12] width 16 height 16
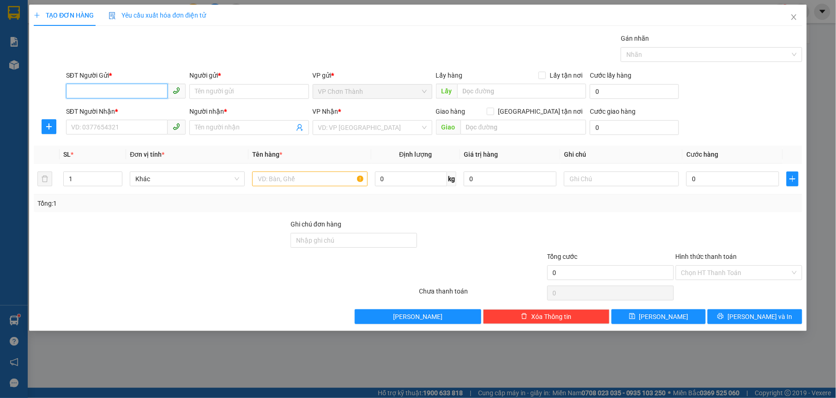
click at [121, 90] on input "SĐT Người Gửi *" at bounding box center [117, 91] width 102 height 15
click at [123, 106] on div "0908908435 - [PERSON_NAME]" at bounding box center [126, 110] width 109 height 10
type input "0908908435"
type input "[PERSON_NAME]"
type input "0976502903"
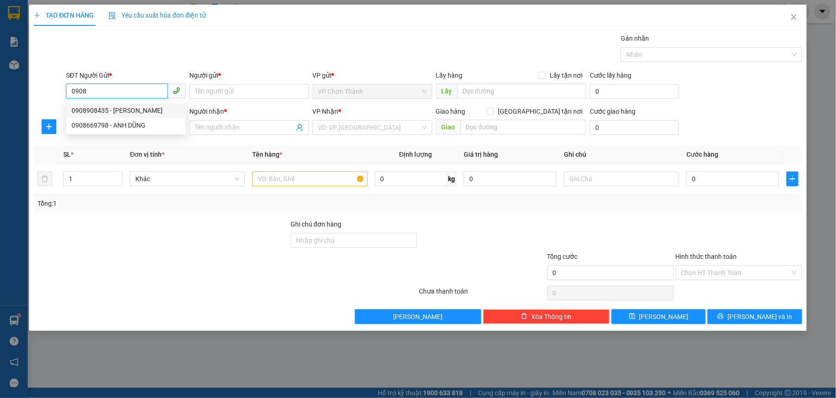
type input "HỒNG"
type input "CỬA HÀNG THANH HỒNG - ĐỐI DIỆN TRẠM XẠC VINFAT"
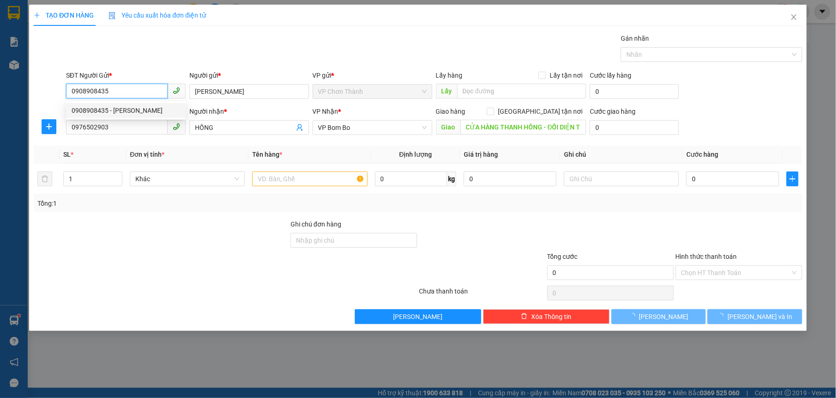
type input "50.000"
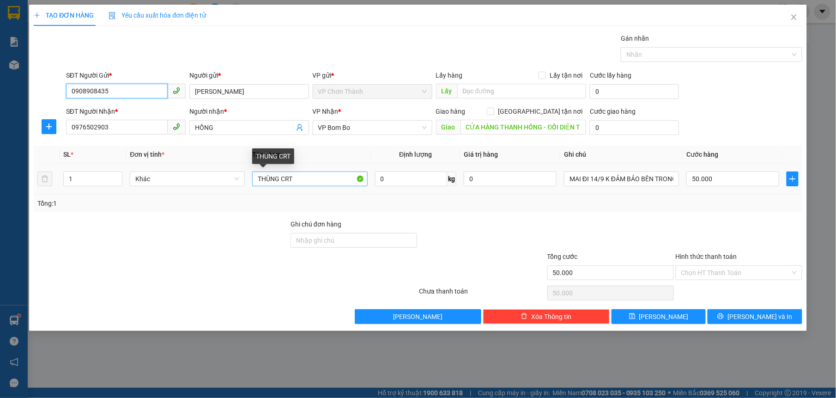
type input "0908908435"
click at [342, 181] on input "THÙNG CRT" at bounding box center [309, 178] width 115 height 15
type input "T"
type input "BÙ MÃ CT012509130015"
click at [453, 235] on div at bounding box center [482, 235] width 128 height 32
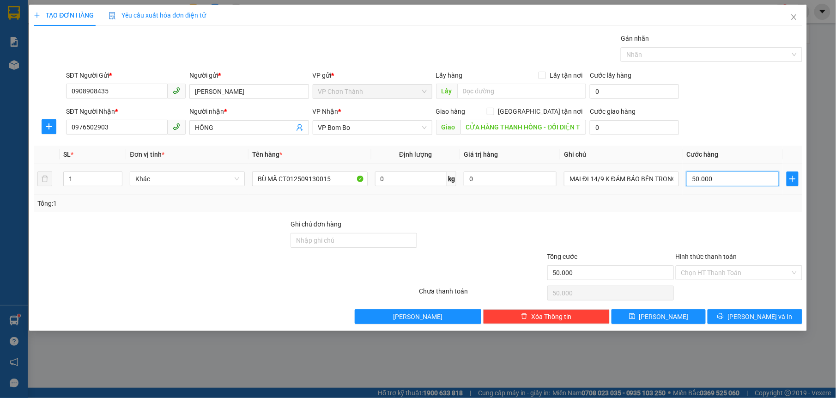
click at [739, 185] on input "50.000" at bounding box center [732, 178] width 93 height 15
type input "0"
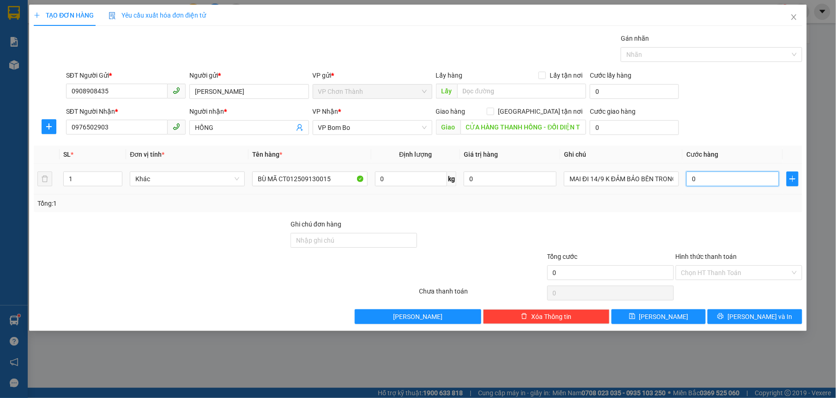
type input "2"
type input "02"
type input "20"
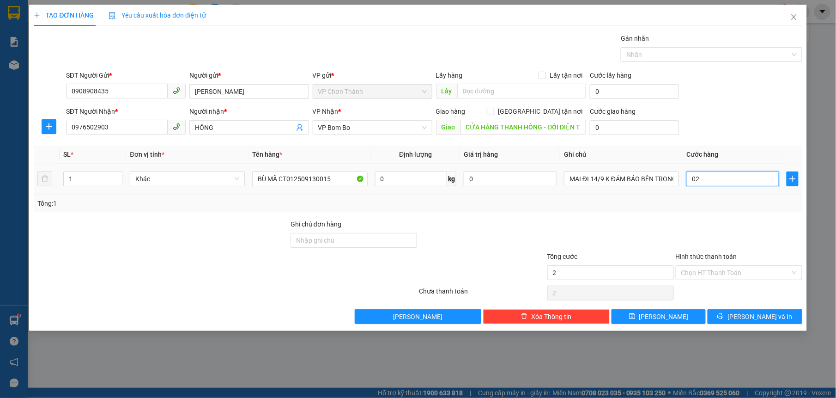
type input "020"
type input "200"
type input "0.200"
type input "2.000"
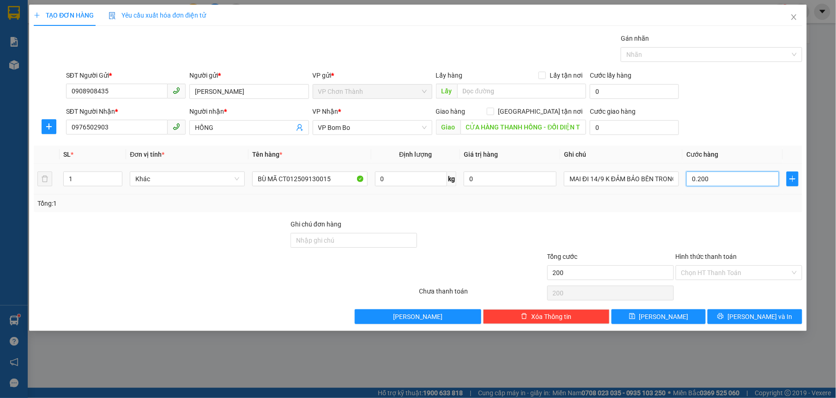
type input "2.000"
type input "020.000"
type input "20.000"
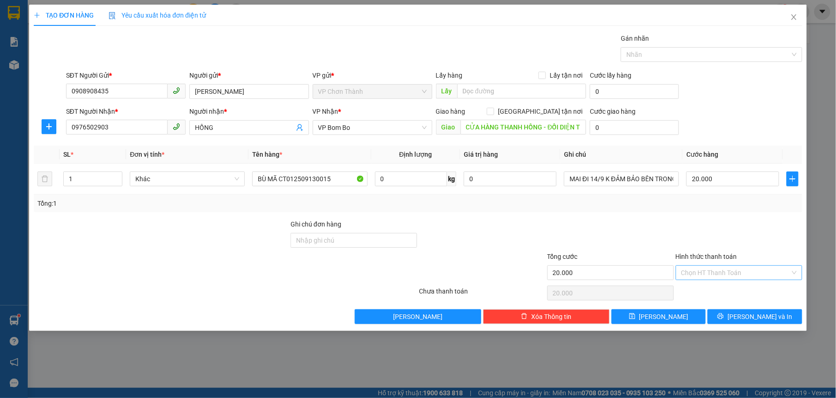
click at [721, 269] on input "Hình thức thanh toán" at bounding box center [735, 272] width 109 height 14
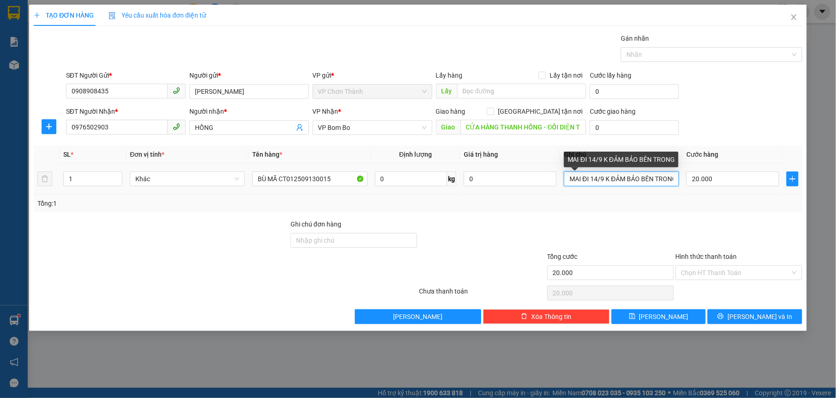
click at [669, 182] on input "MAI ĐI 14/9 K ĐẢM BẢO BÊN TRONG" at bounding box center [621, 178] width 115 height 15
drag, startPoint x: 669, startPoint y: 182, endPoint x: 676, endPoint y: 183, distance: 6.6
click at [676, 183] on input "MAING" at bounding box center [621, 178] width 115 height 15
type input "M"
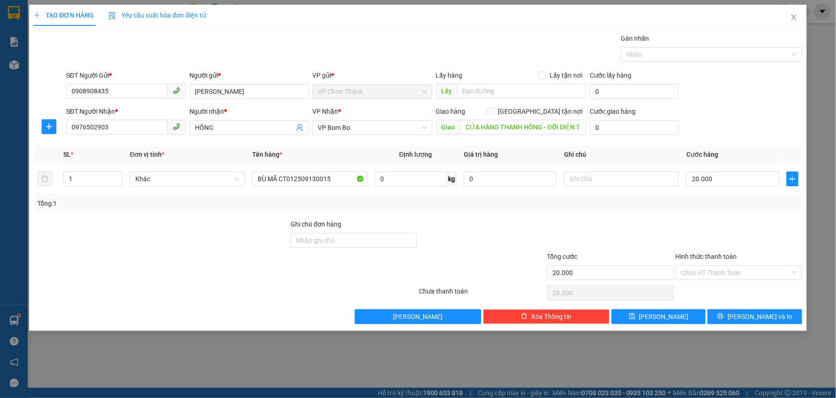
click at [625, 210] on div "Tổng: 1" at bounding box center [418, 203] width 768 height 18
click at [755, 272] on input "Hình thức thanh toán" at bounding box center [735, 272] width 109 height 14
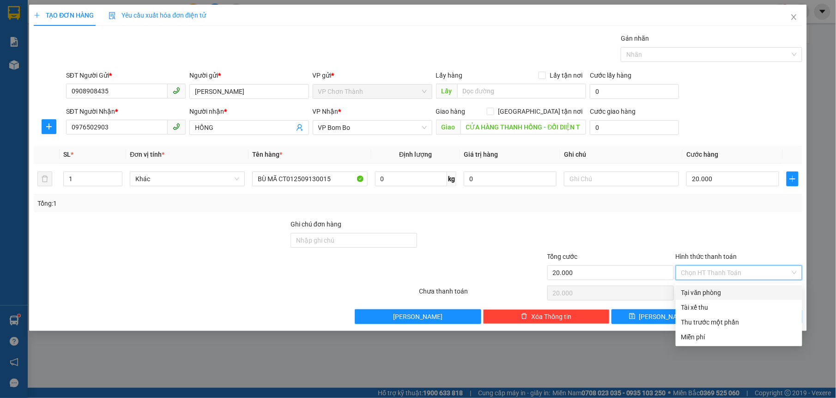
click at [697, 288] on div "Tại văn phòng" at bounding box center [738, 292] width 115 height 10
type input "0"
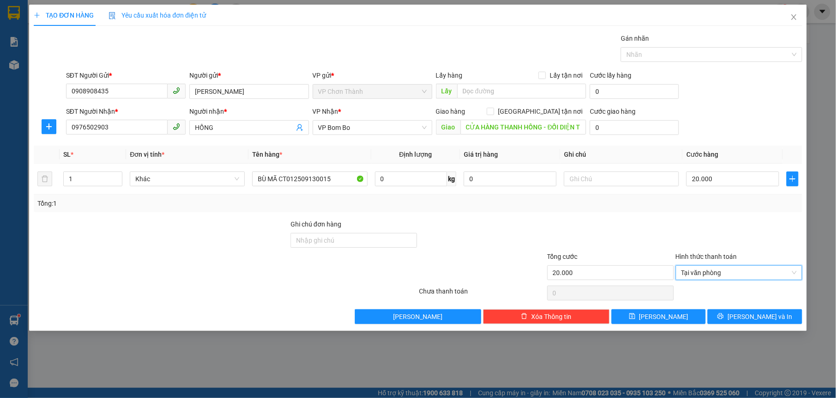
click at [706, 206] on div "Tổng: 1" at bounding box center [417, 203] width 760 height 10
click at [745, 315] on button "[PERSON_NAME] và In" at bounding box center [754, 316] width 94 height 15
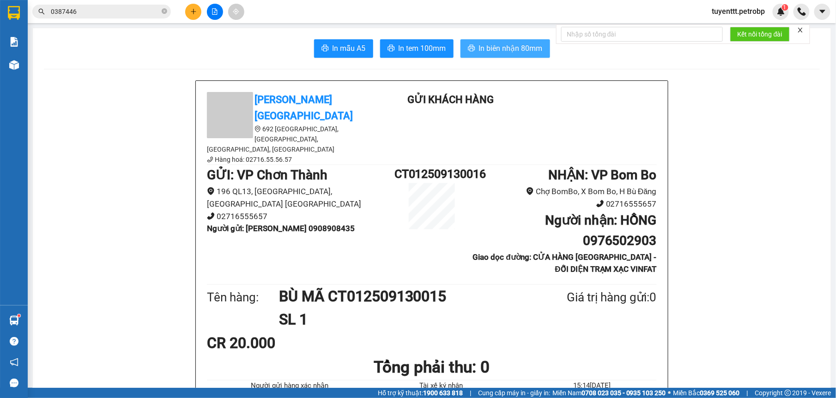
click at [482, 43] on span "In biên nhận 80mm" at bounding box center [511, 48] width 64 height 12
click at [427, 40] on button "In tem 100mm" at bounding box center [416, 48] width 73 height 18
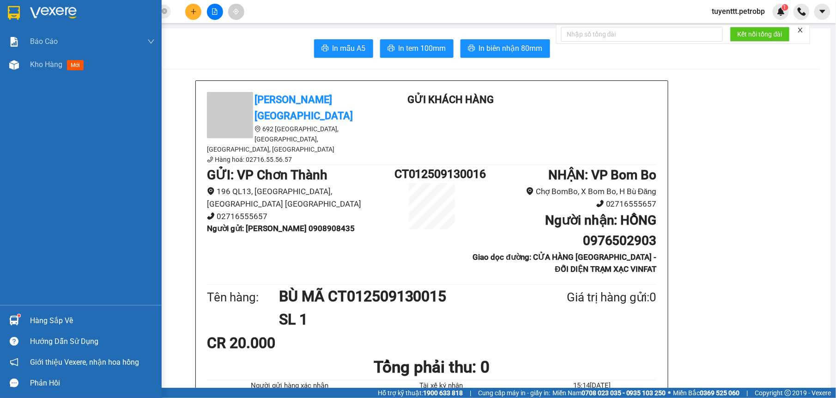
click at [18, 315] on sup at bounding box center [19, 315] width 3 height 3
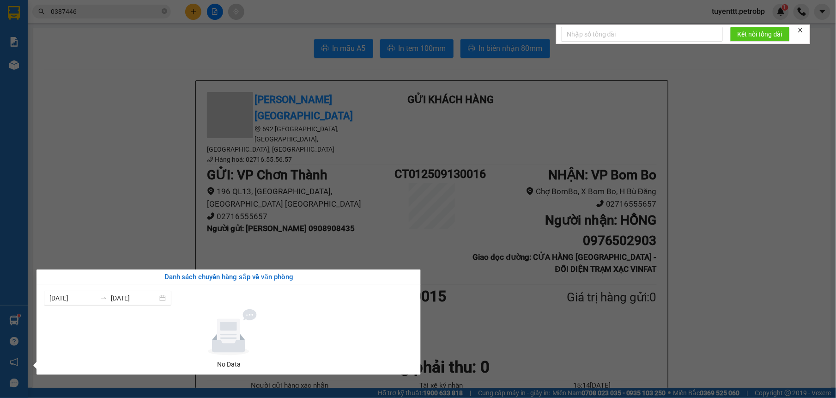
click at [124, 185] on section "Kết quả tìm kiếm ( 4 ) Bộ lọc Mã ĐH Trạng thái Món hàng Tổng cước Chưa cước Ngư…" at bounding box center [418, 199] width 836 height 398
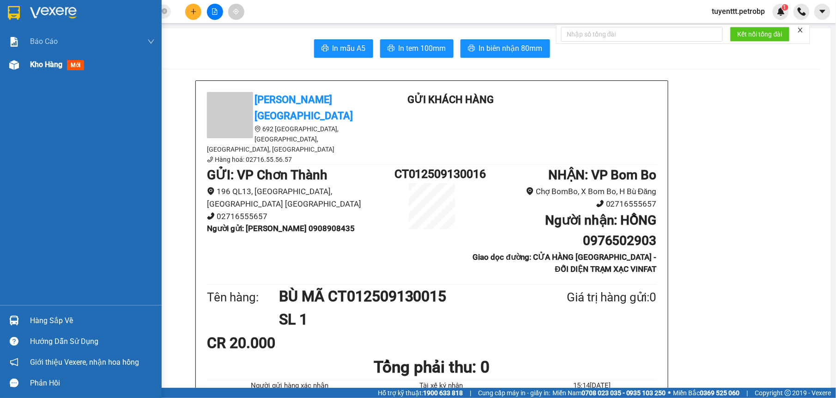
click at [12, 63] on img at bounding box center [14, 65] width 10 height 10
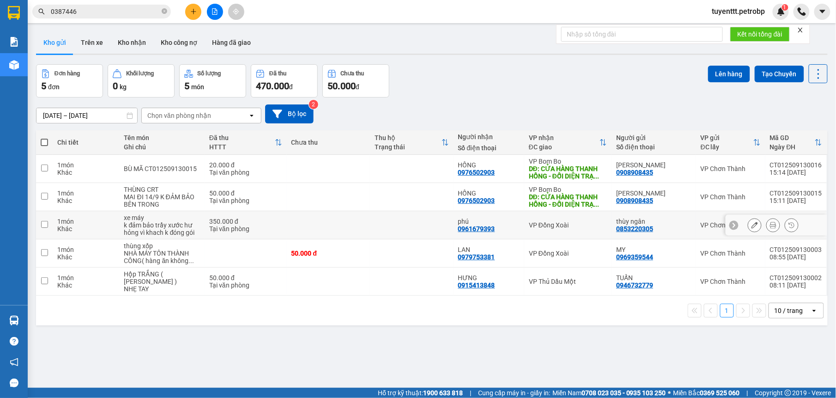
click at [407, 234] on td at bounding box center [412, 225] width 84 height 28
checkbox input "true"
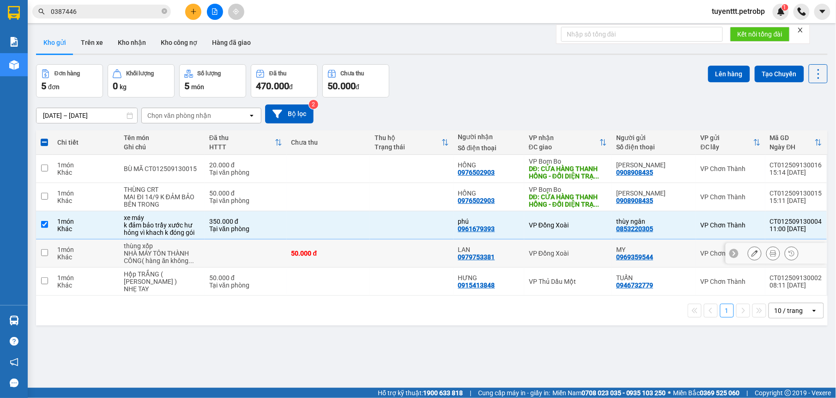
click at [405, 255] on td at bounding box center [412, 253] width 84 height 28
checkbox input "true"
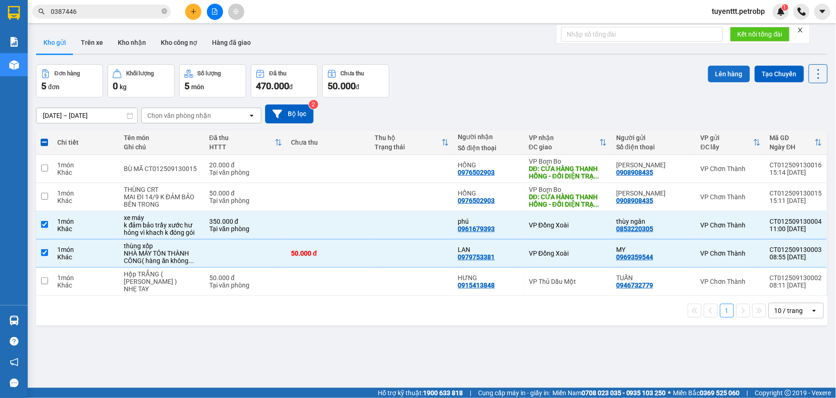
click at [708, 71] on button "Lên hàng" at bounding box center [729, 74] width 42 height 17
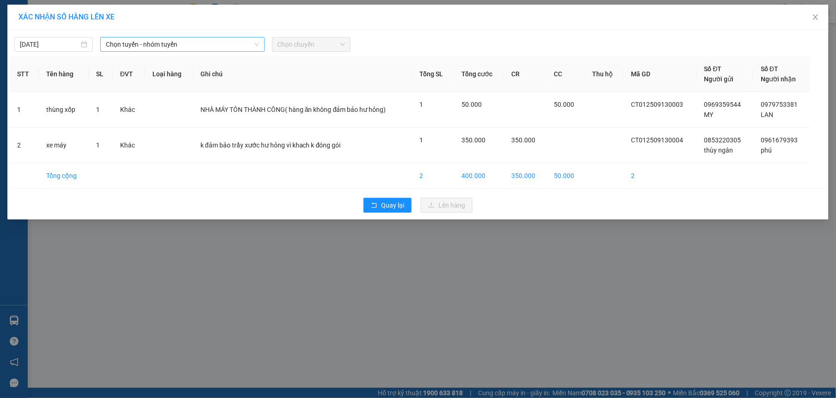
click at [156, 45] on span "Chọn tuyến - nhóm tuyến" at bounding box center [182, 44] width 153 height 14
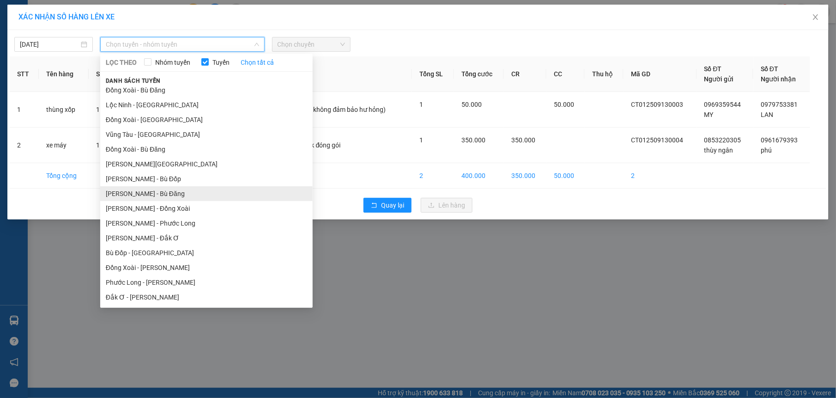
scroll to position [66, 0]
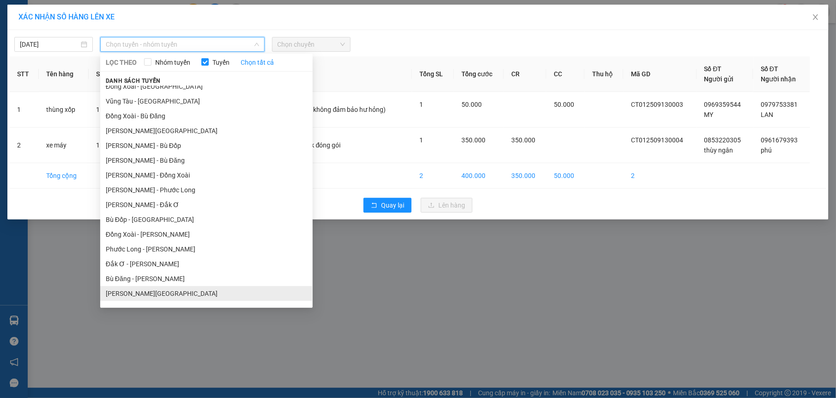
click at [154, 290] on li "[PERSON_NAME][GEOGRAPHIC_DATA]" at bounding box center [206, 293] width 212 height 15
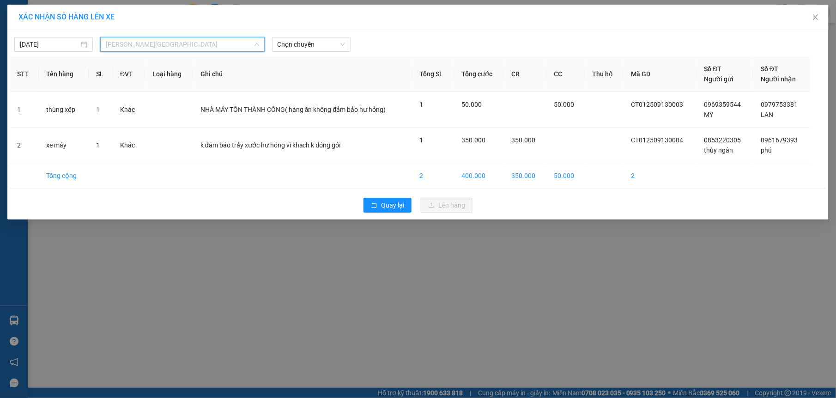
click at [211, 42] on span "[PERSON_NAME][GEOGRAPHIC_DATA]" at bounding box center [182, 44] width 153 height 14
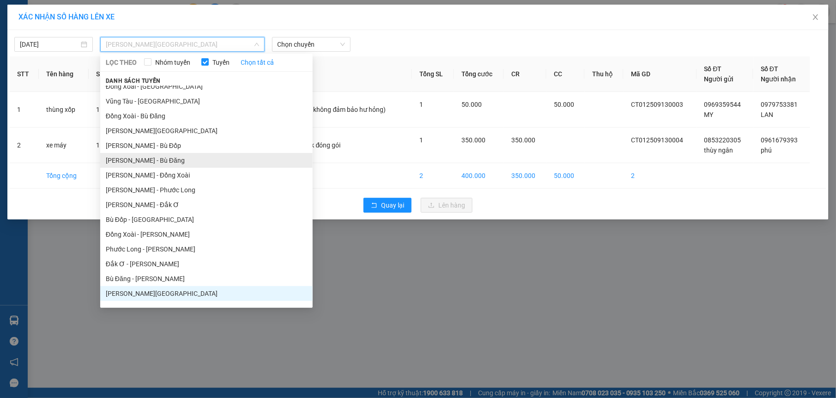
scroll to position [0, 0]
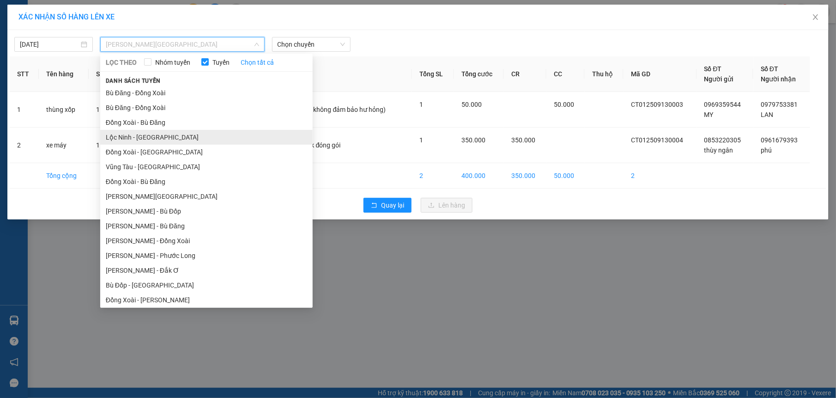
click at [151, 137] on li "Lộc Ninh - [GEOGRAPHIC_DATA]" at bounding box center [206, 137] width 212 height 15
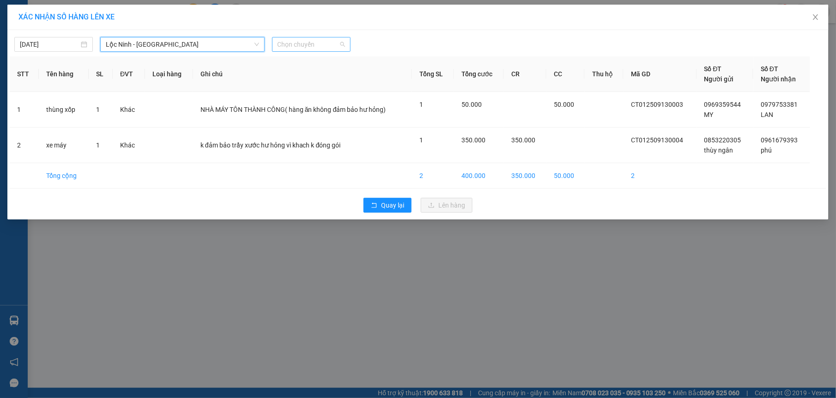
click at [309, 45] on span "Chọn chuyến" at bounding box center [310, 44] width 67 height 14
click at [283, 90] on div "14:30 - 93E-001.77" at bounding box center [313, 92] width 72 height 10
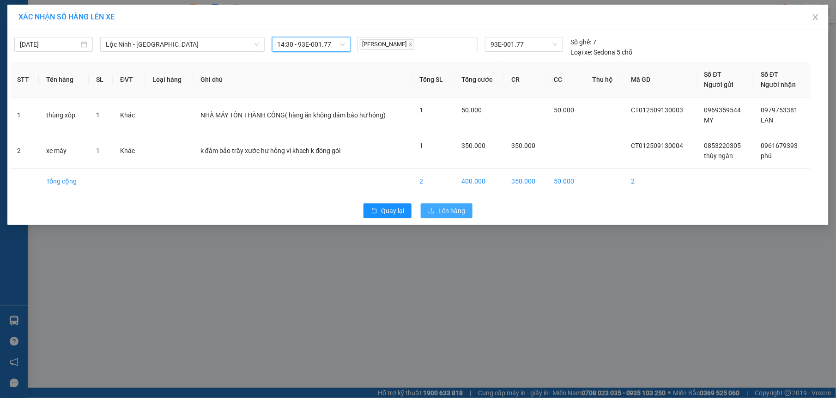
click at [440, 216] on span "Lên hàng" at bounding box center [451, 210] width 27 height 10
